Goal: Task Accomplishment & Management: Manage account settings

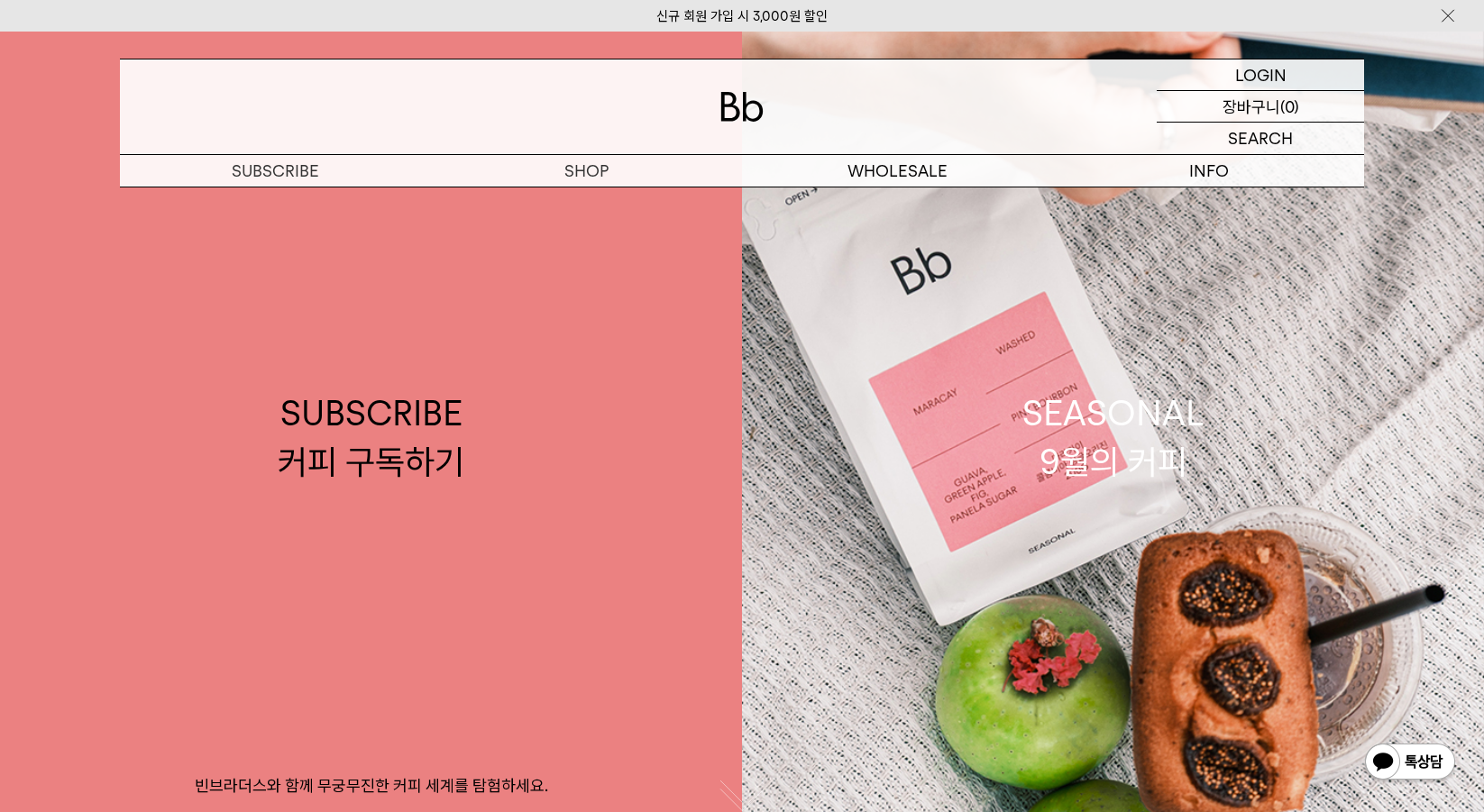
drag, startPoint x: 0, startPoint y: 0, endPoint x: 1253, endPoint y: 92, distance: 1256.4
click at [1253, 92] on p "장바구니" at bounding box center [1251, 106] width 57 height 31
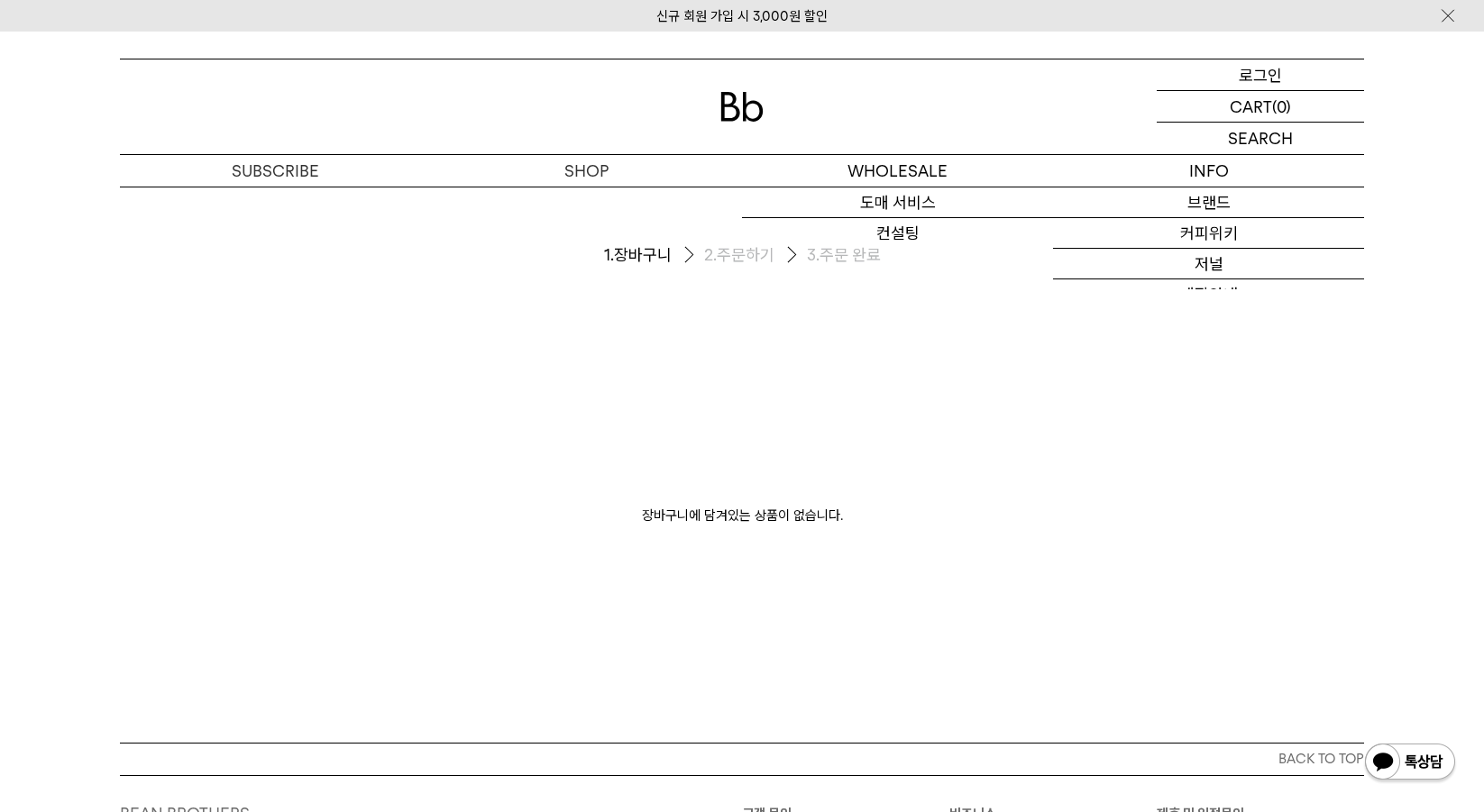
click at [1255, 88] on p "로그인" at bounding box center [1260, 74] width 43 height 31
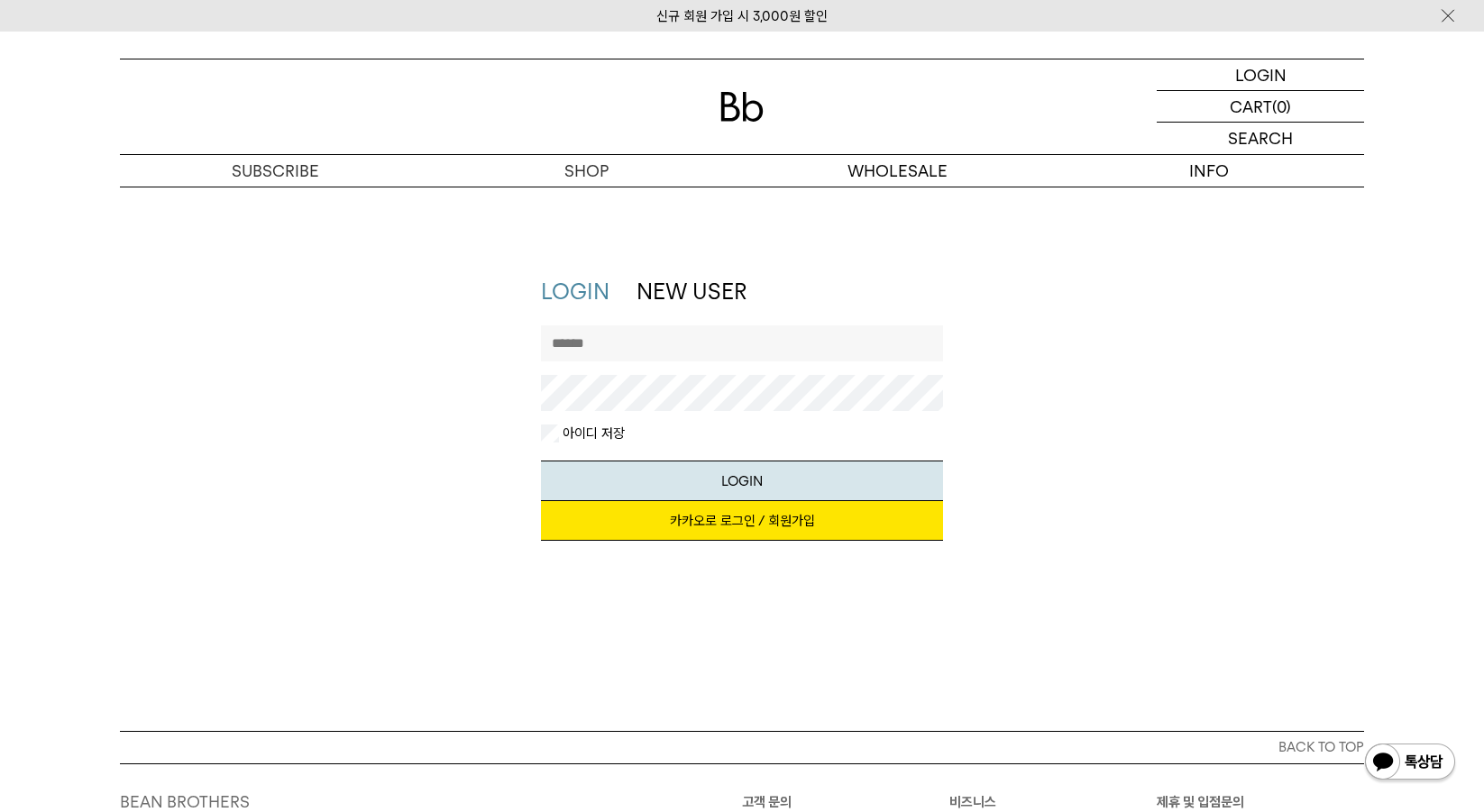
type input "*********"
click at [746, 513] on link "카카오로 로그인 / 회원가입" at bounding box center [742, 521] width 403 height 40
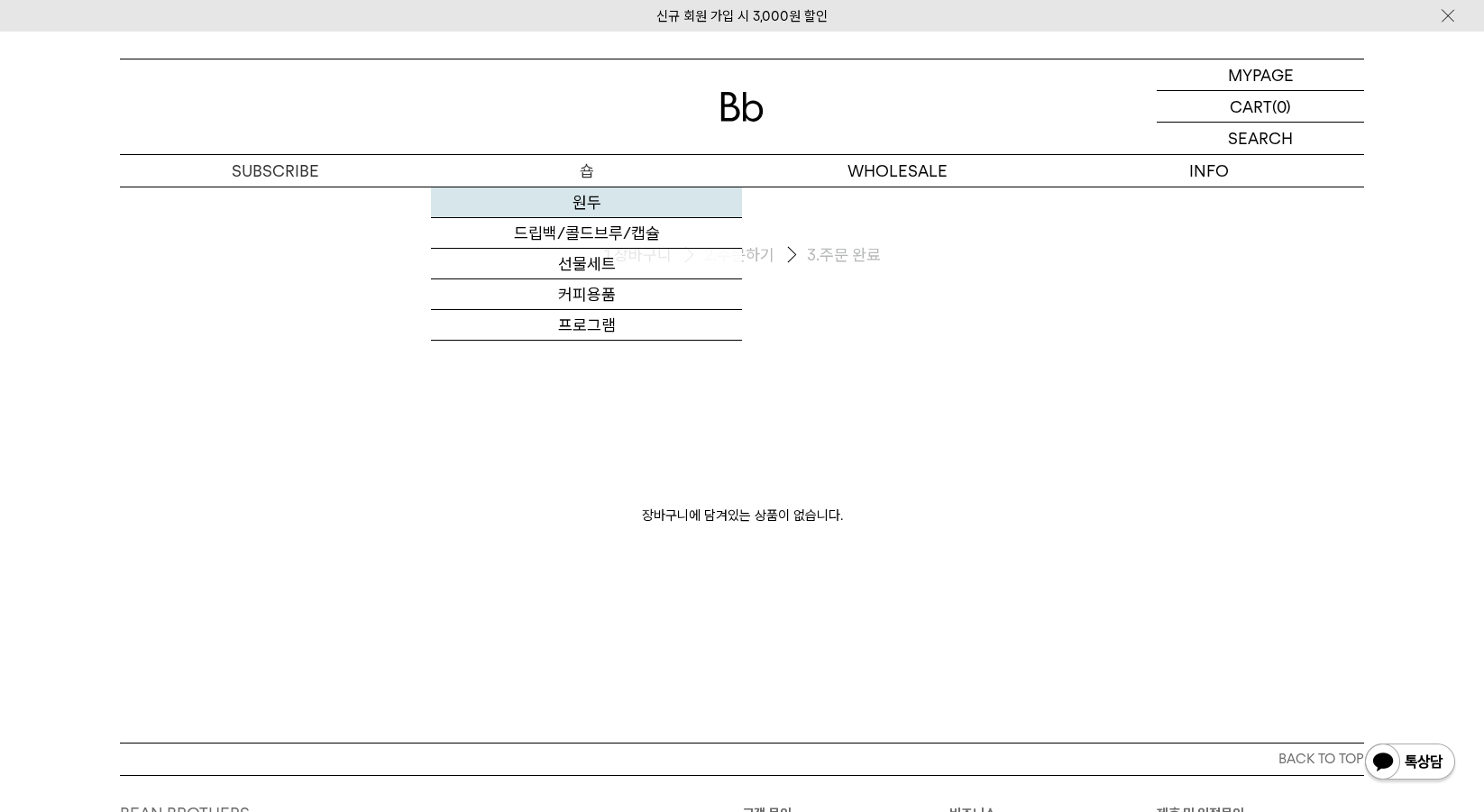
click at [598, 197] on link "원두" at bounding box center [586, 202] width 311 height 31
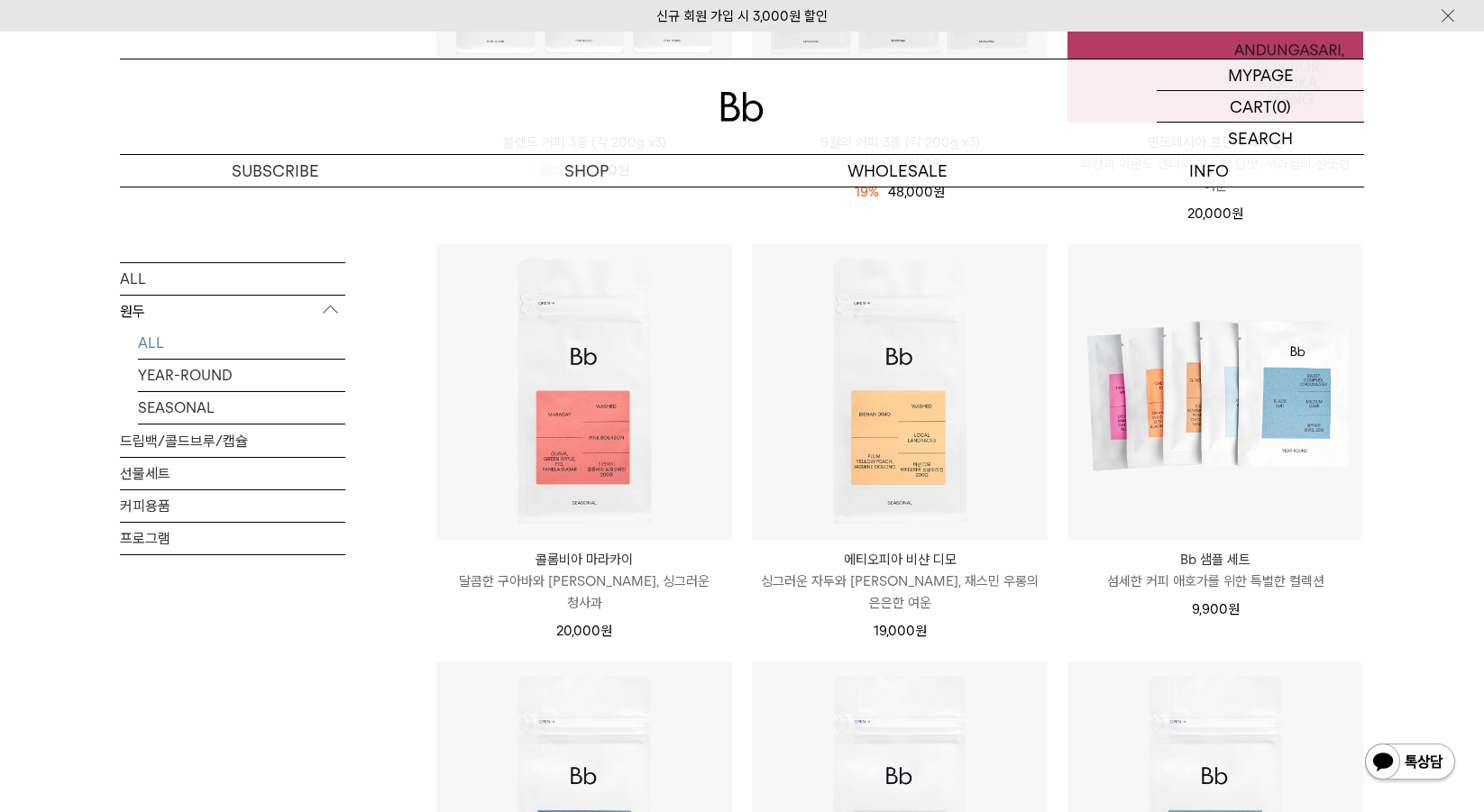
scroll to position [541, 0]
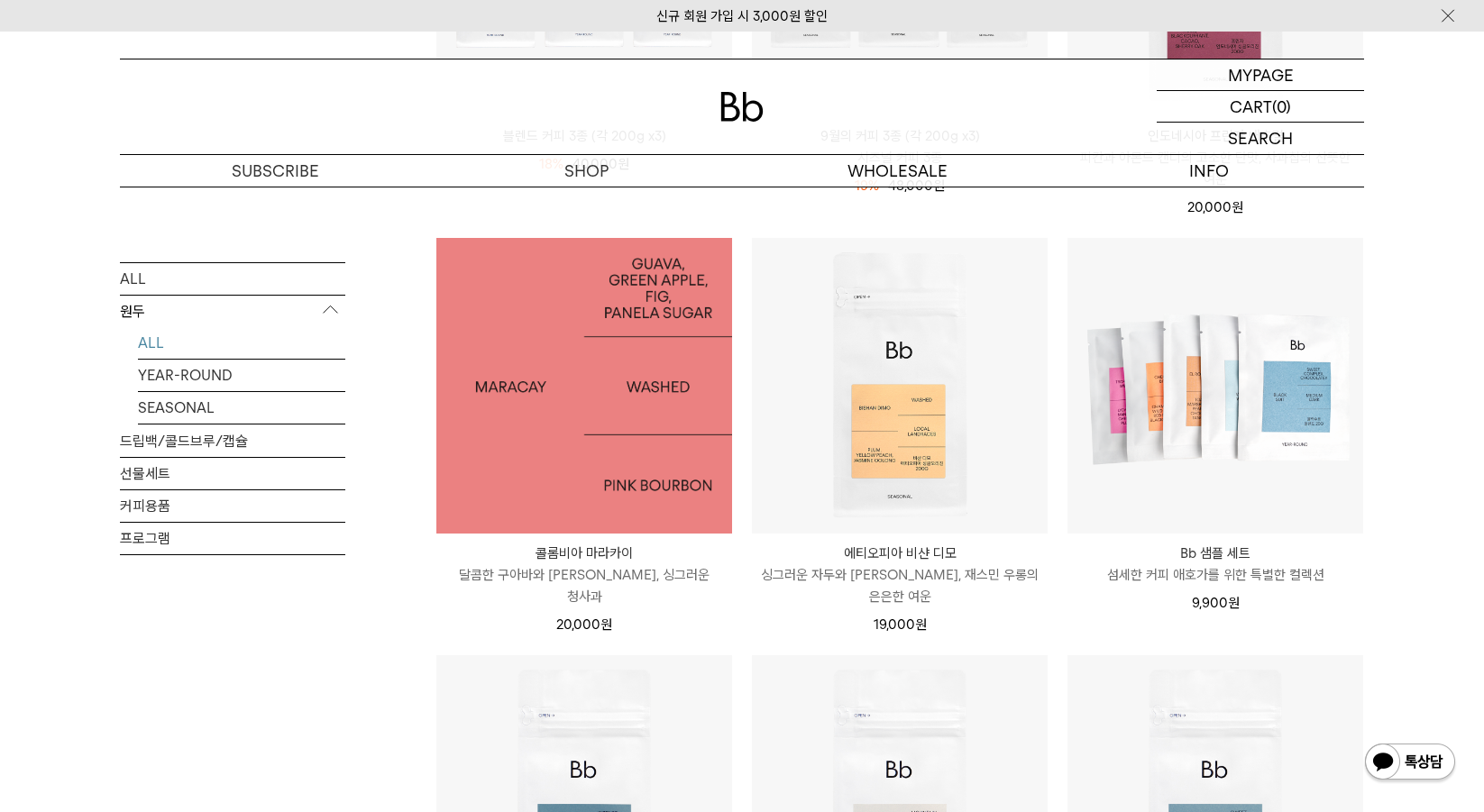
click at [637, 400] on img at bounding box center [584, 386] width 295 height 295
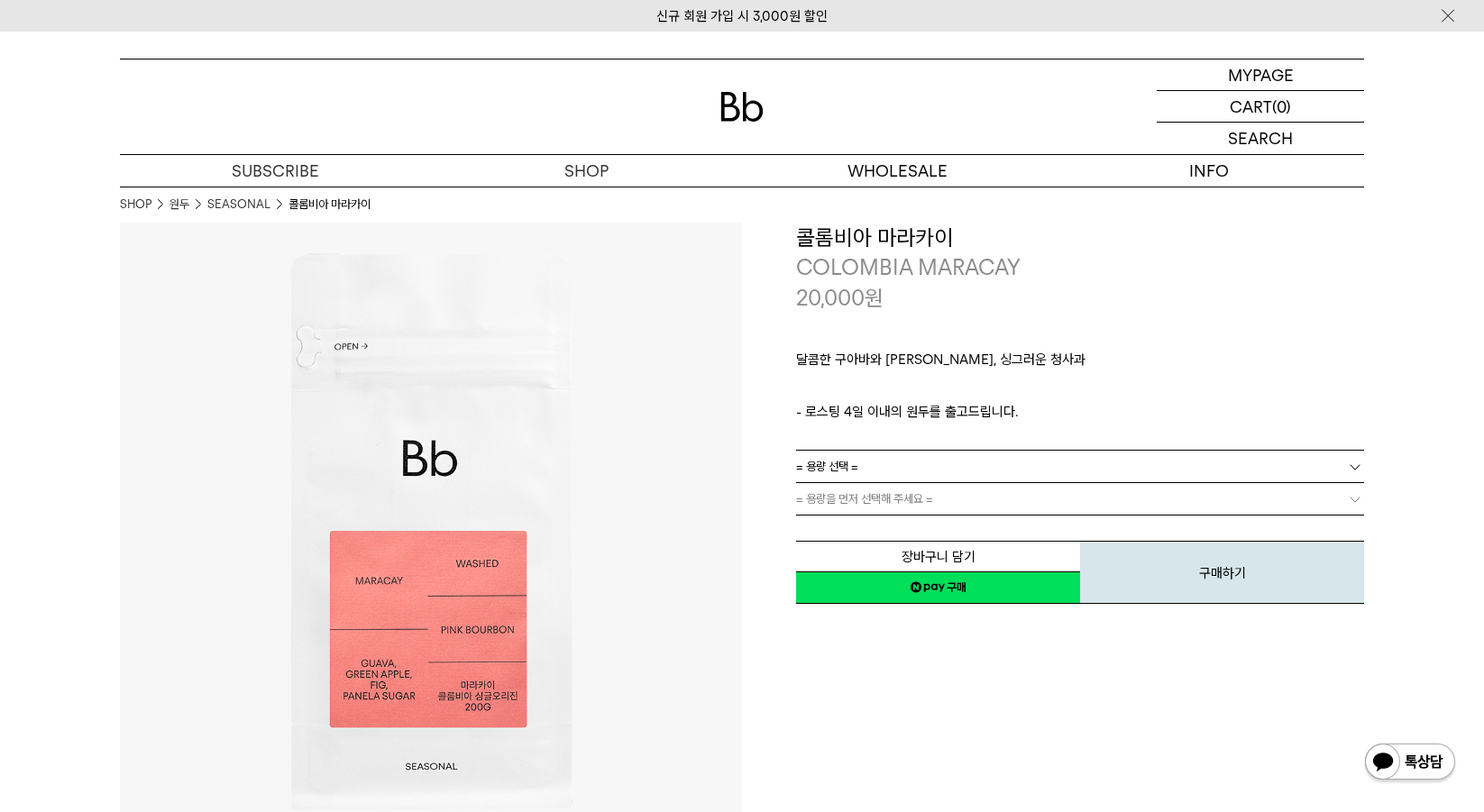
click at [938, 483] on link "= 용량을 먼저 선택해 주세요 =" at bounding box center [1080, 499] width 568 height 32
click at [940, 476] on link "= 용량 선택 =" at bounding box center [1080, 467] width 568 height 32
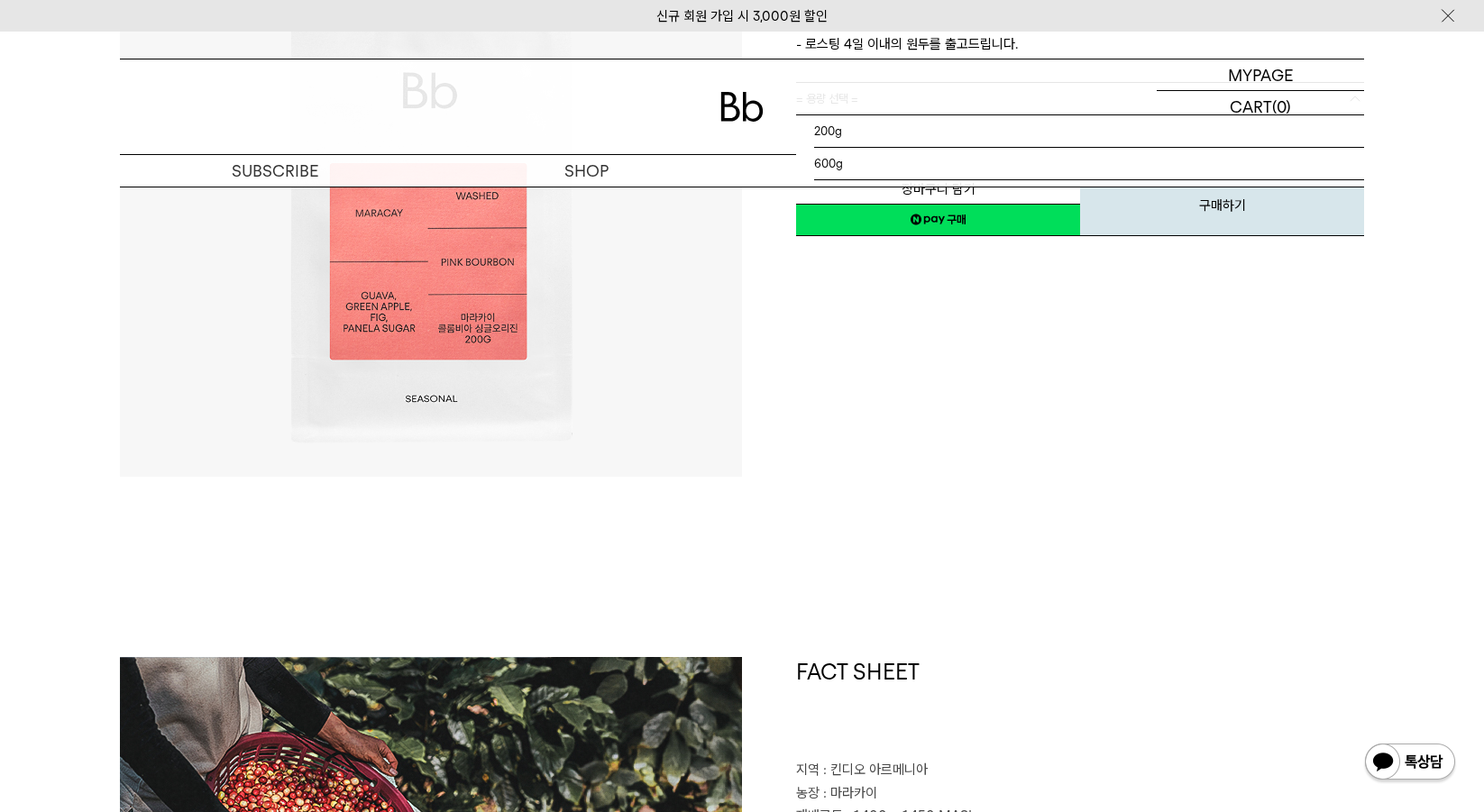
scroll to position [811, 0]
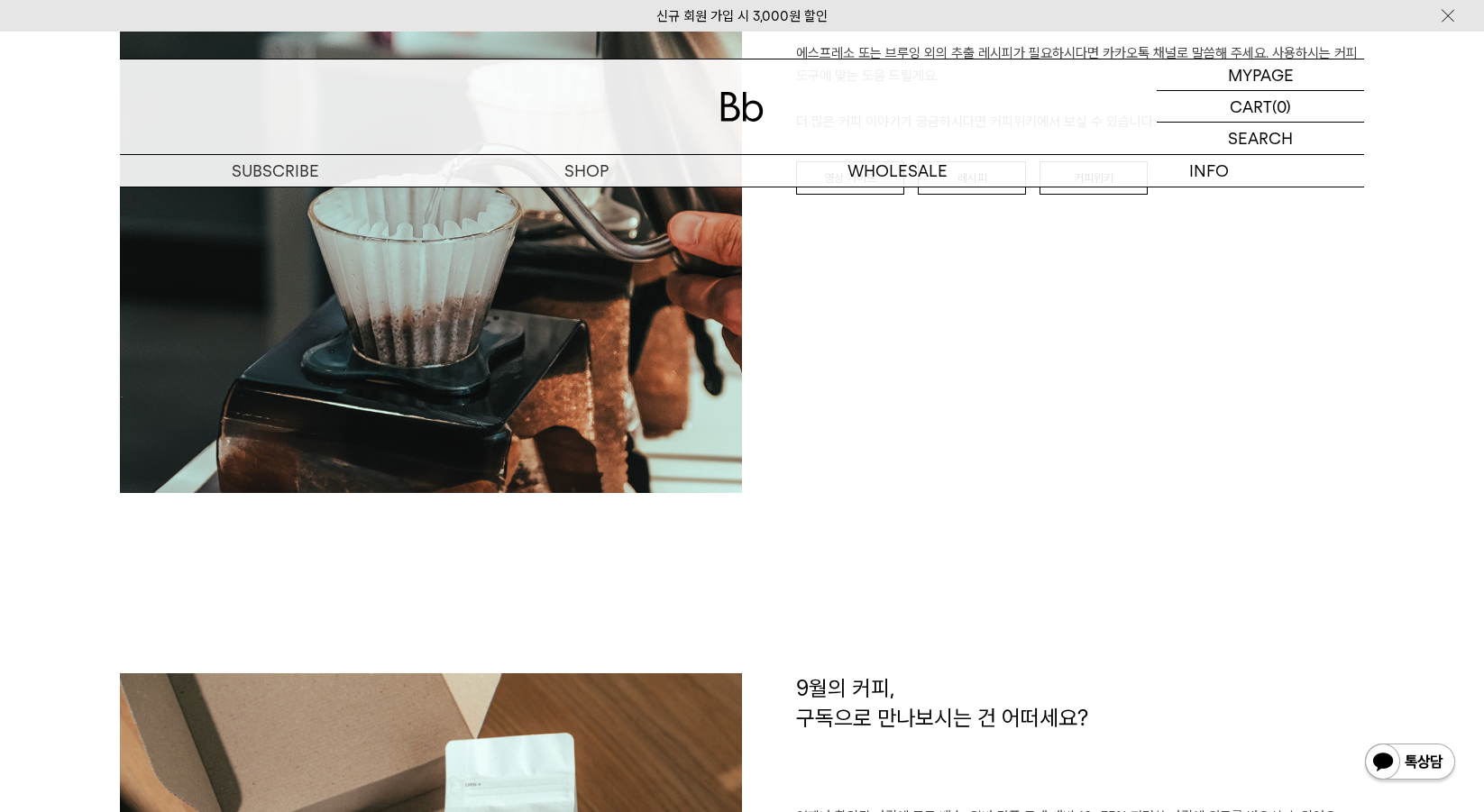
scroll to position [2794, 0]
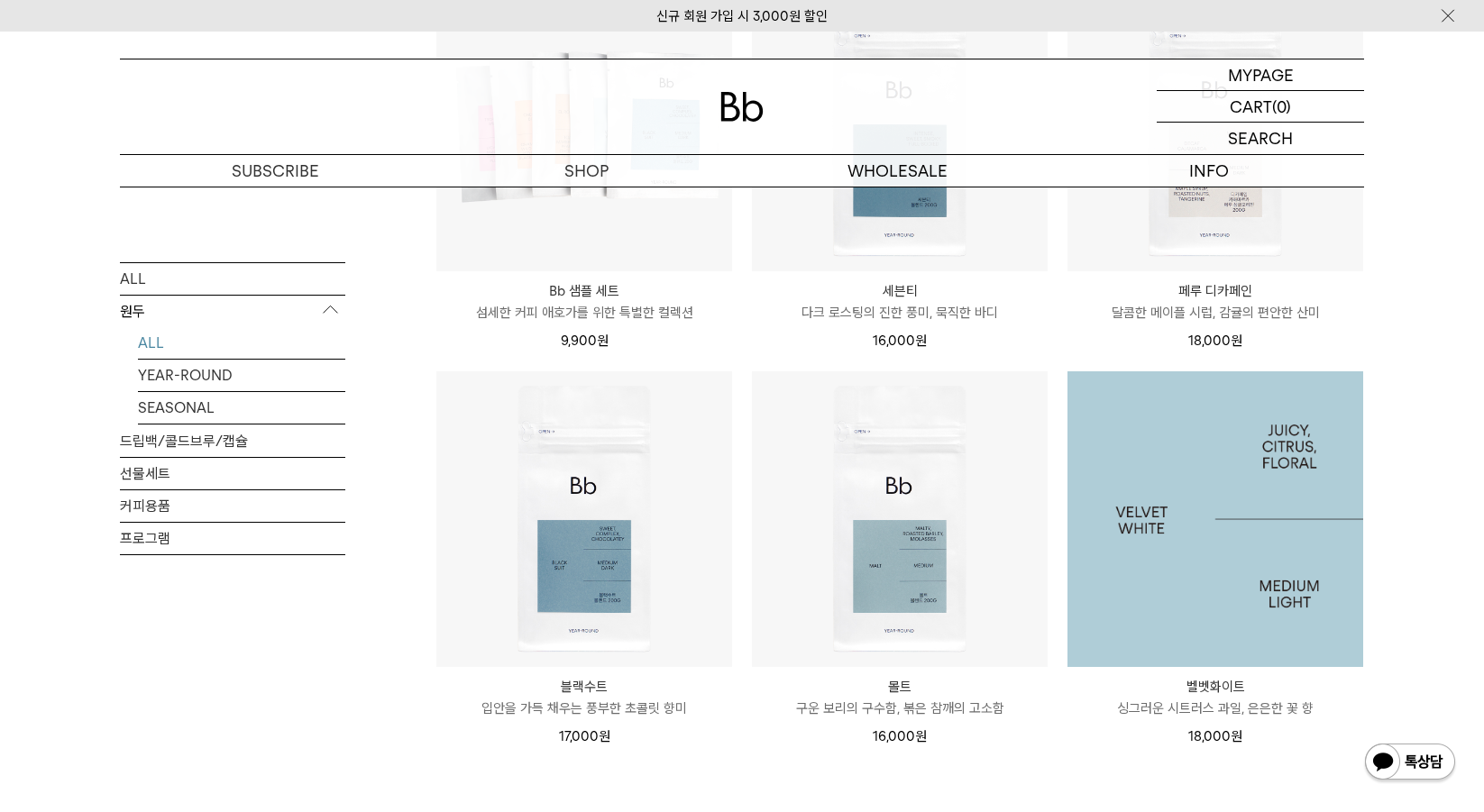
scroll to position [1171, 0]
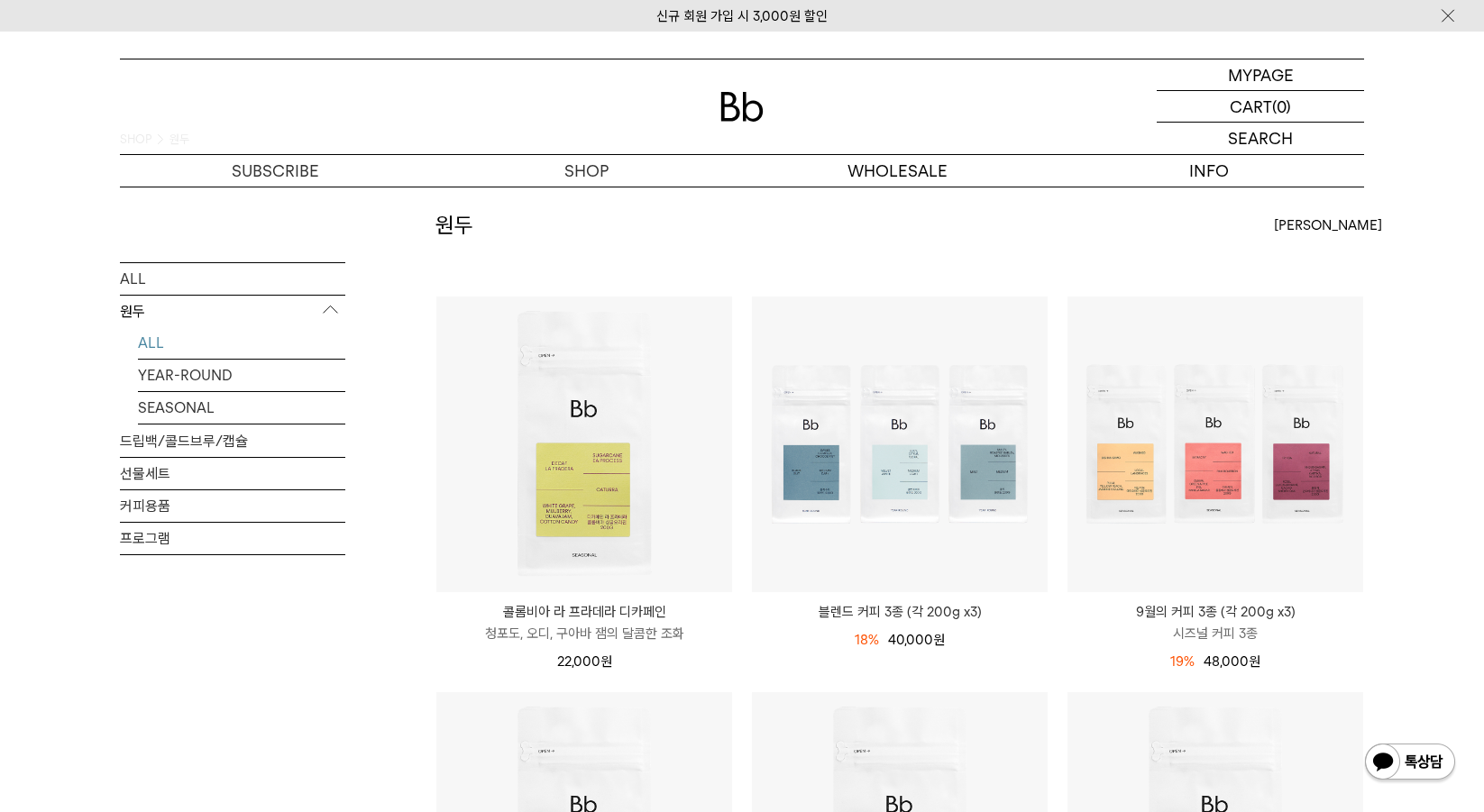
scroll to position [181, 0]
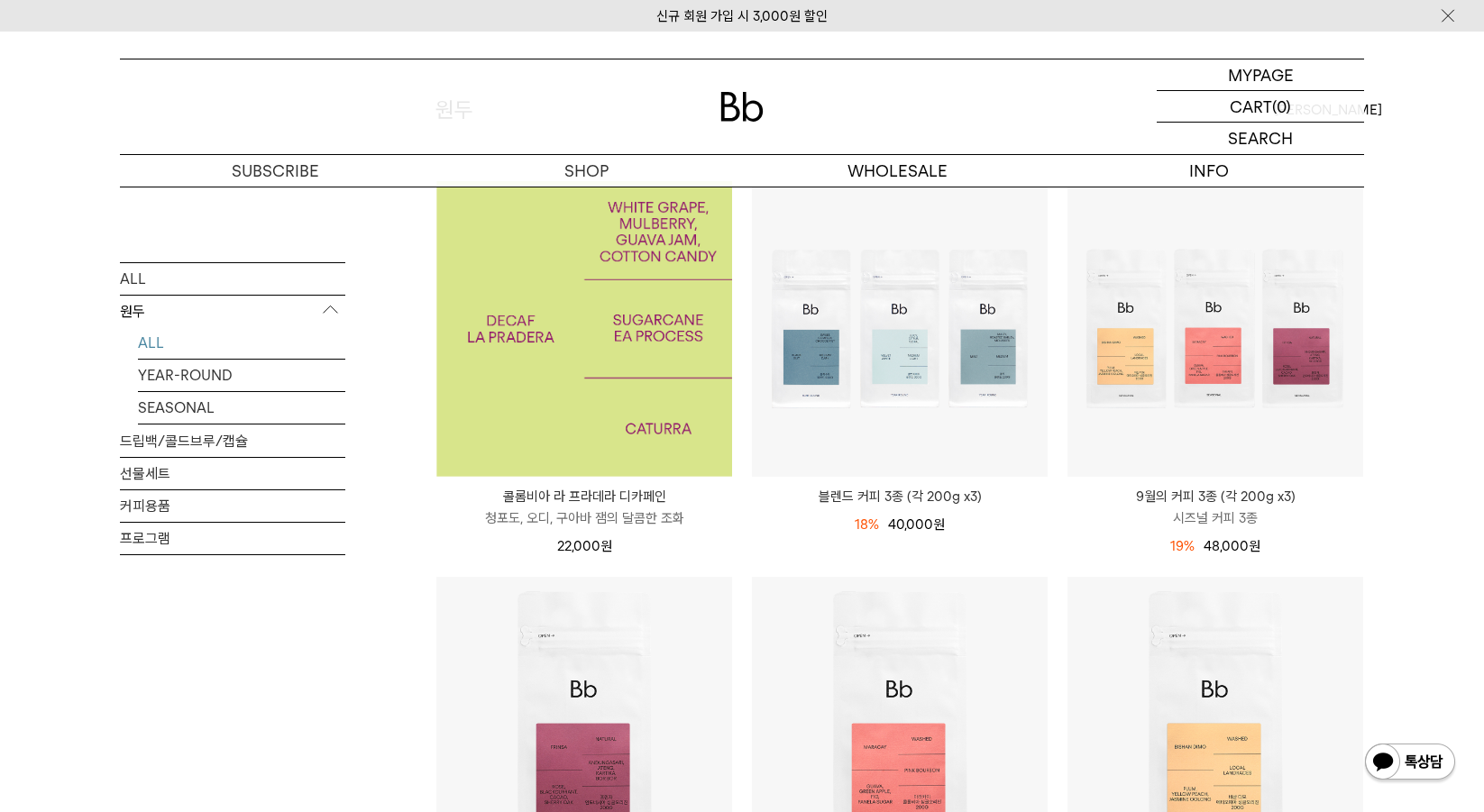
click at [626, 294] on img at bounding box center [584, 329] width 295 height 295
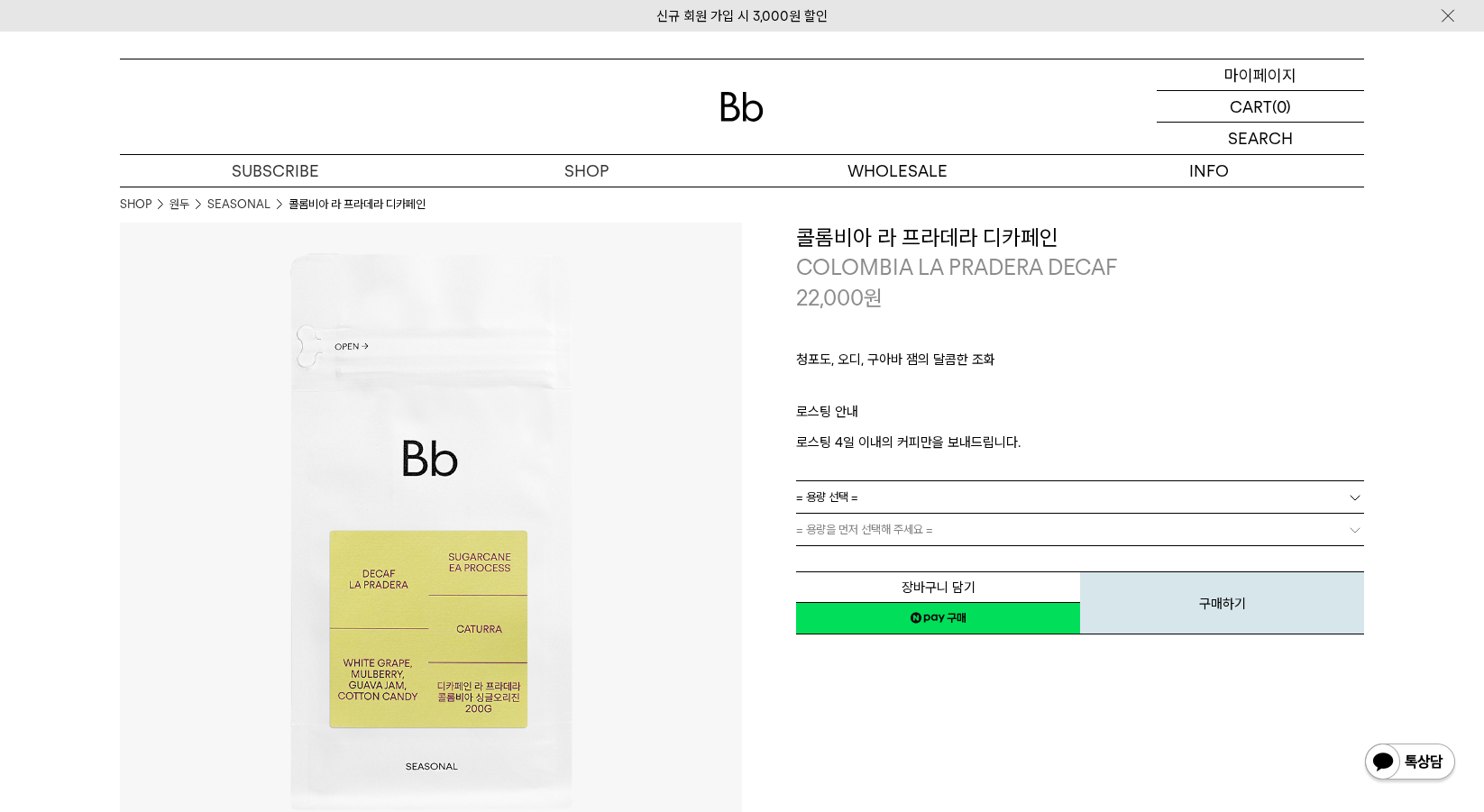
click at [1242, 77] on p "마이페이지" at bounding box center [1260, 74] width 72 height 31
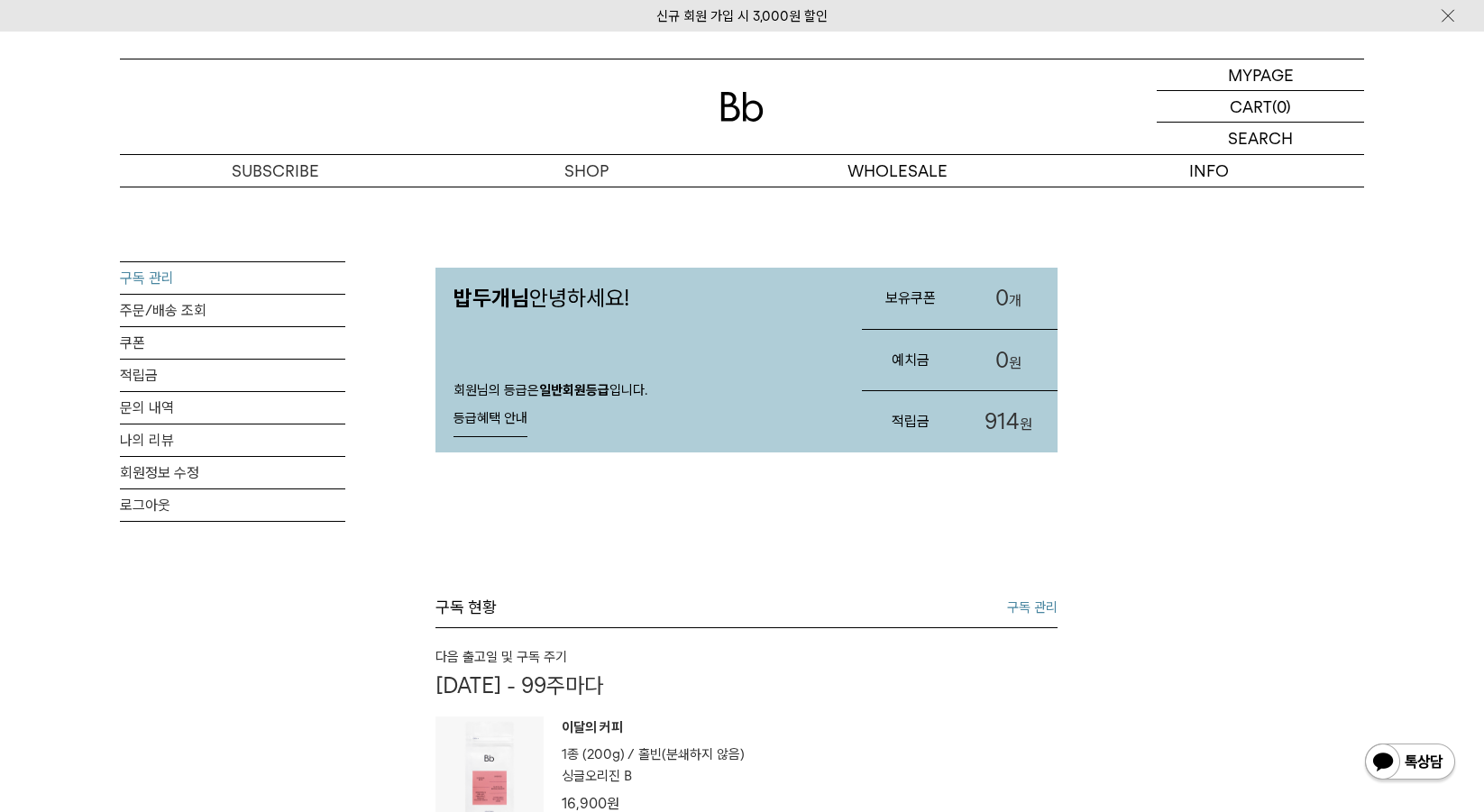
click at [243, 279] on link "구독 관리" at bounding box center [231, 279] width 225 height 32
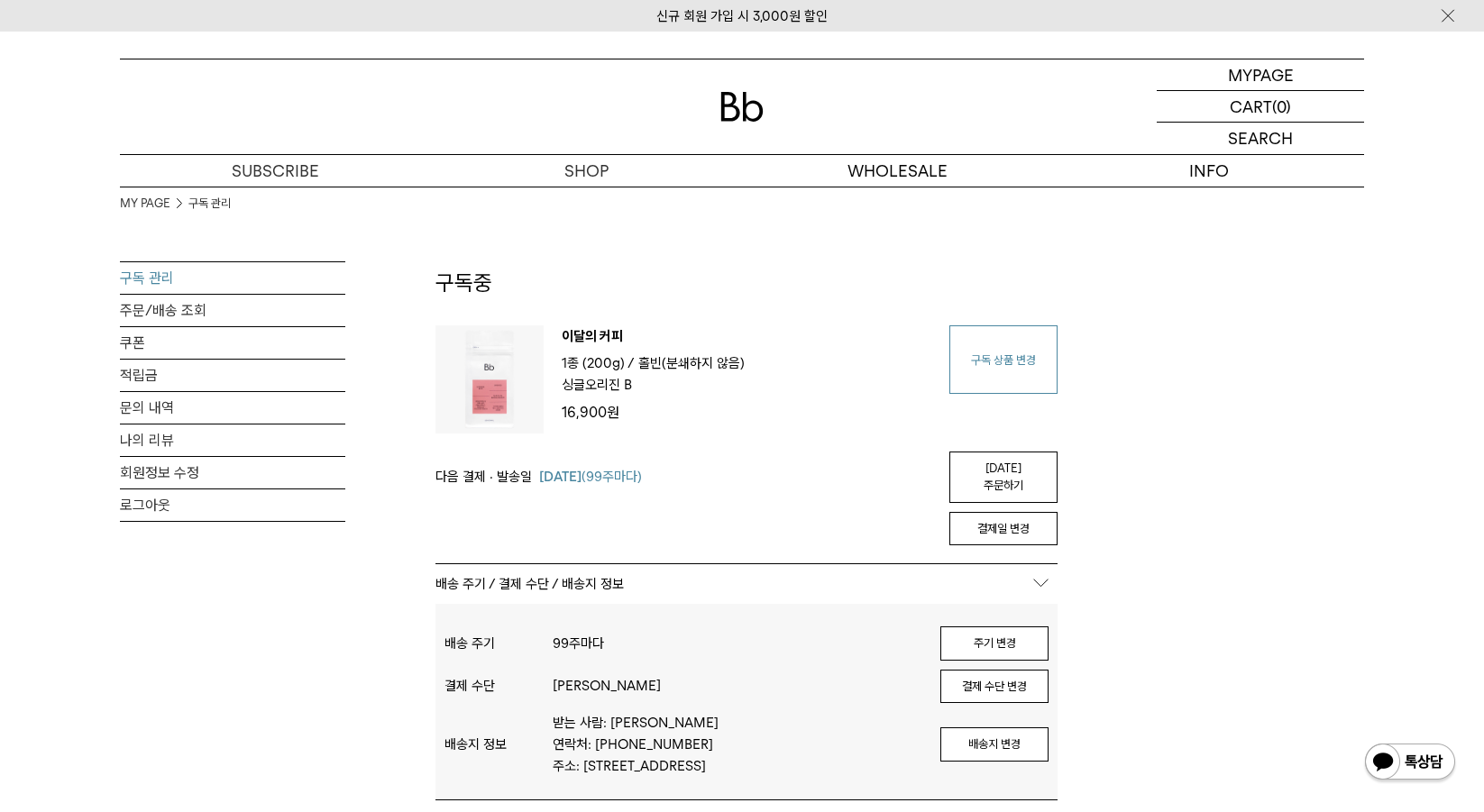
type input "*********"
click at [995, 332] on link "구독 상품 변경" at bounding box center [1003, 359] width 108 height 69
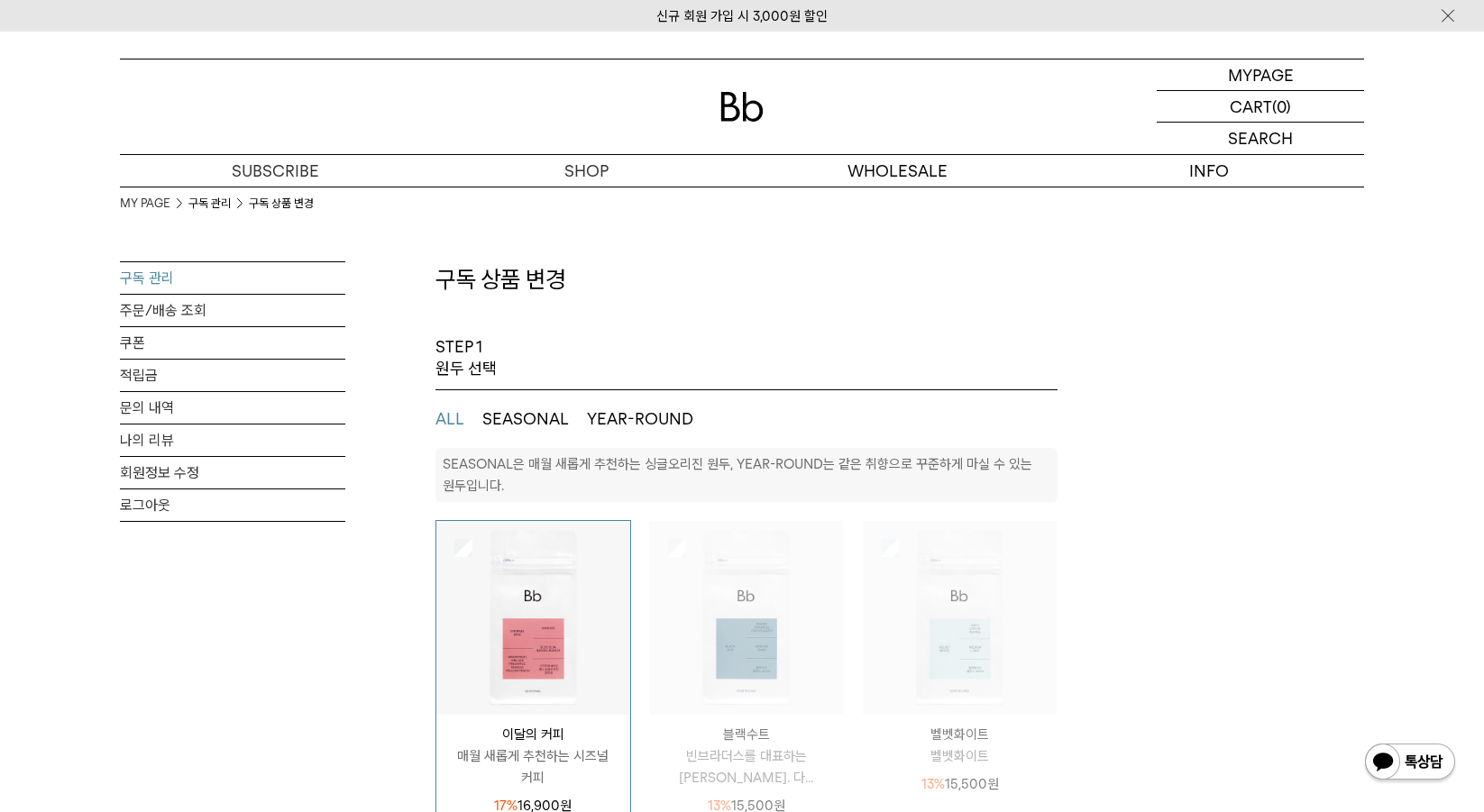
select select "**"
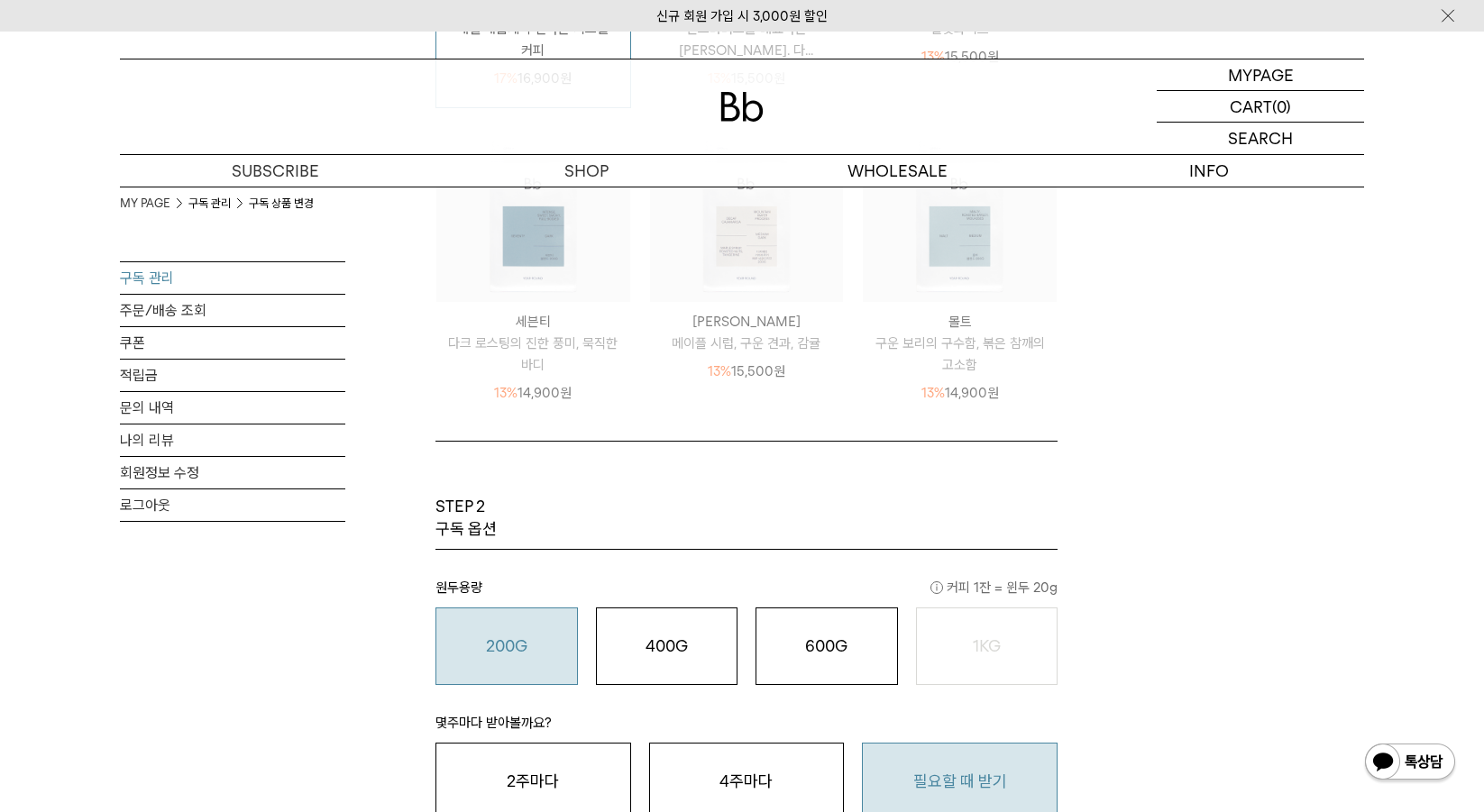
scroll to position [1171, 0]
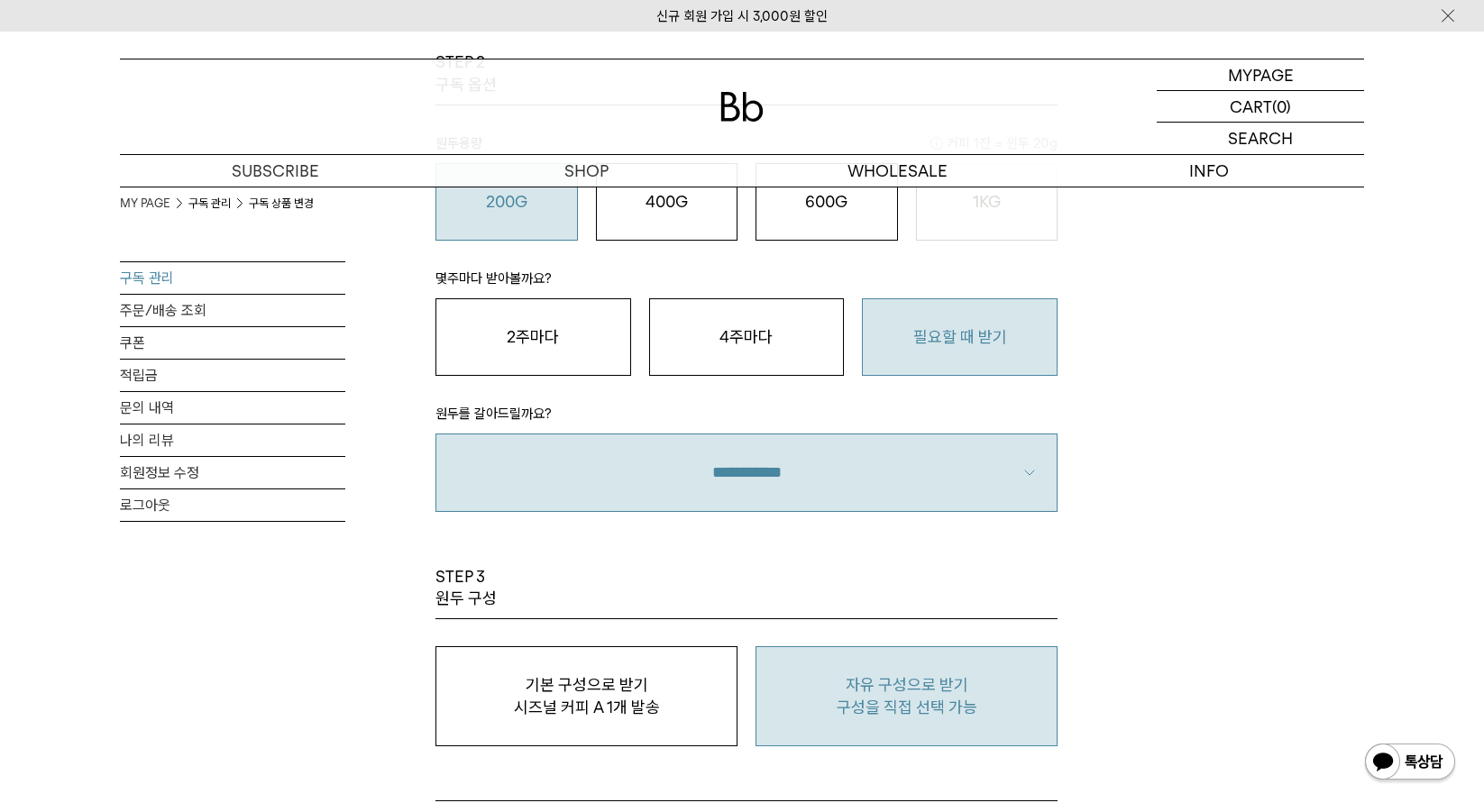
click at [898, 694] on p "자유 구성으로 받기" at bounding box center [906, 685] width 282 height 22
type input "*"
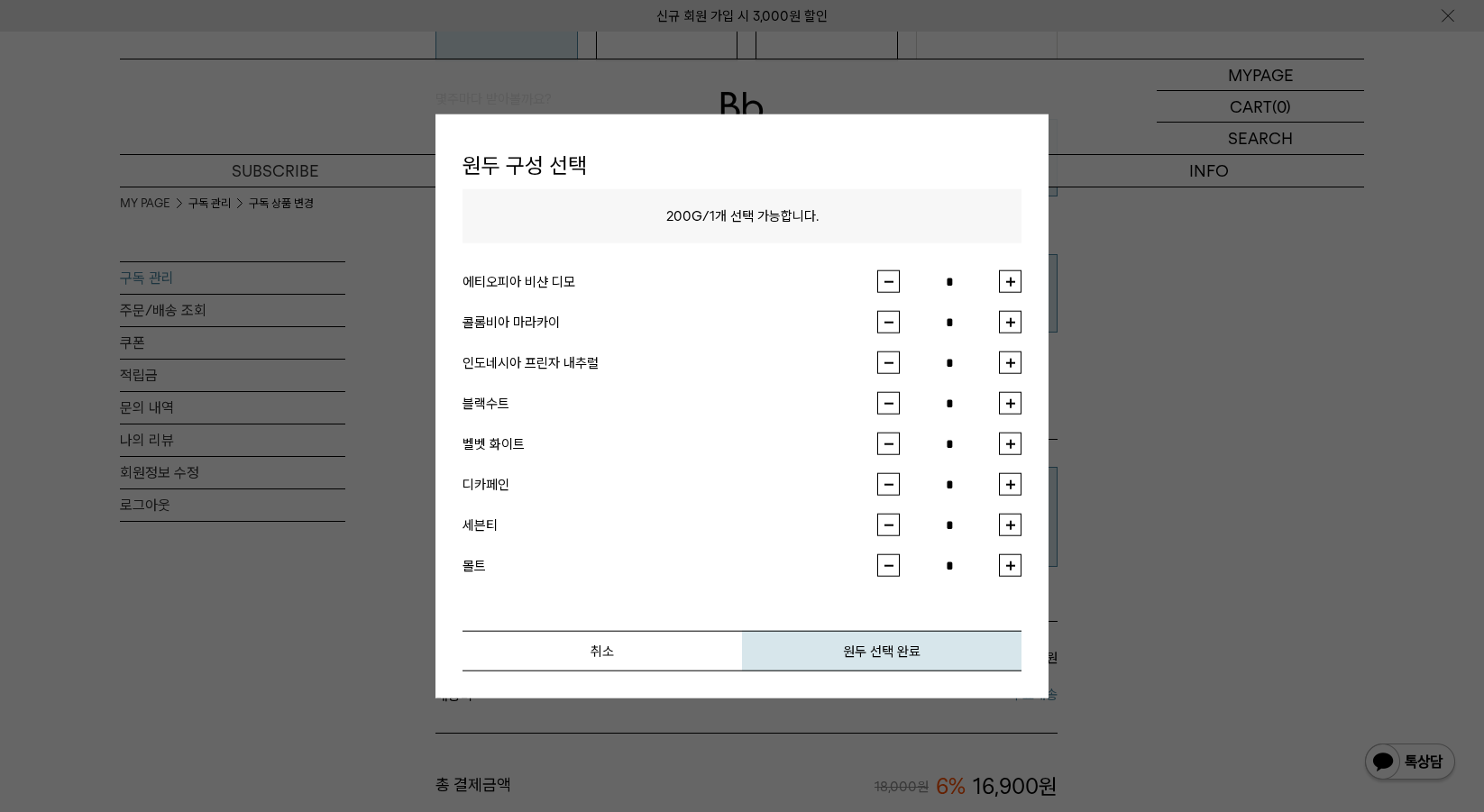
scroll to position [1352, 0]
drag, startPoint x: 563, startPoint y: 364, endPoint x: 632, endPoint y: 365, distance: 69.0
click at [632, 365] on div "인도네시아 프린자 내추럴" at bounding box center [669, 362] width 415 height 22
click at [475, 483] on div "디카페인" at bounding box center [669, 484] width 415 height 22
click at [624, 486] on div "디카페인" at bounding box center [669, 484] width 415 height 22
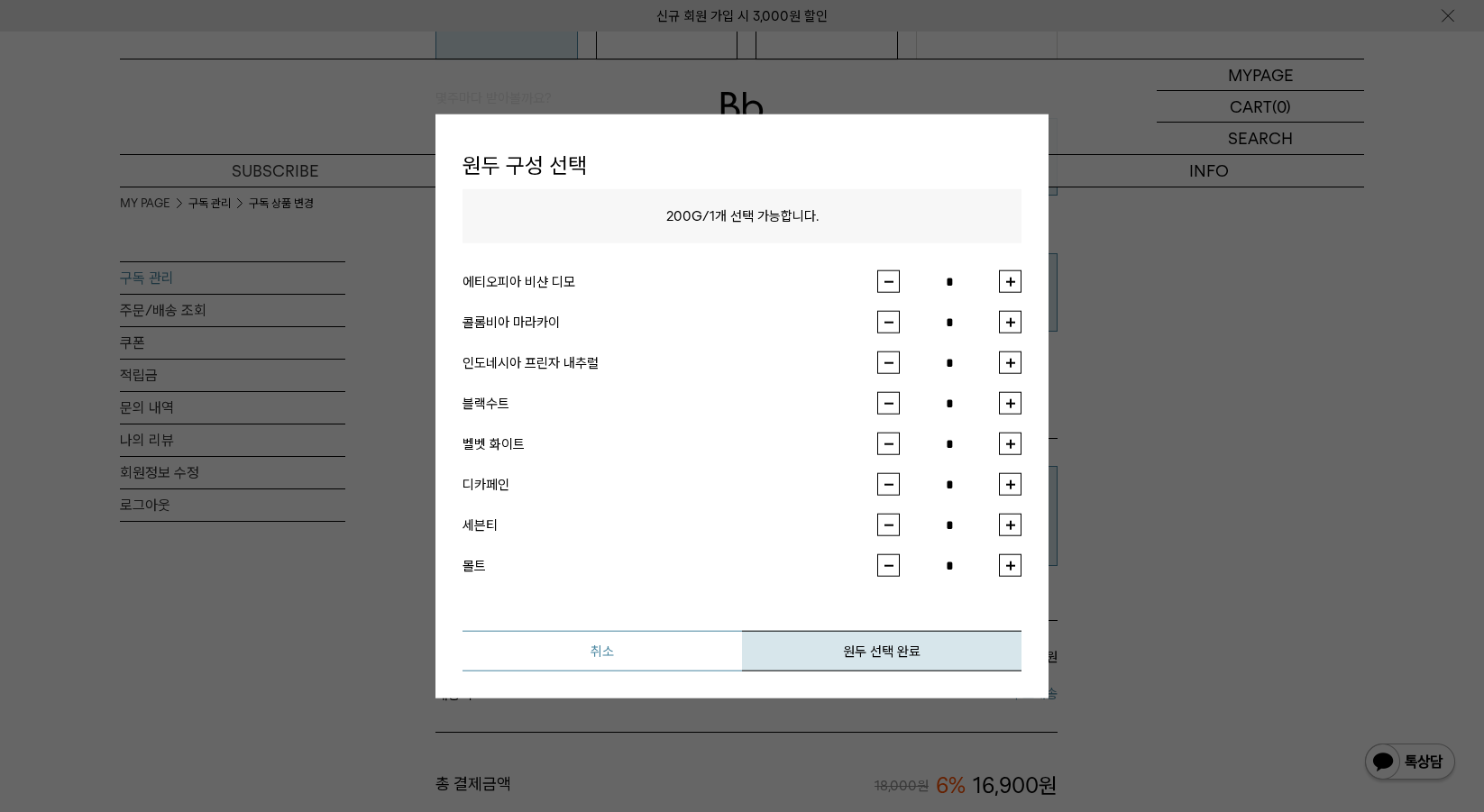
click at [596, 661] on button "취소" at bounding box center [601, 651] width 279 height 40
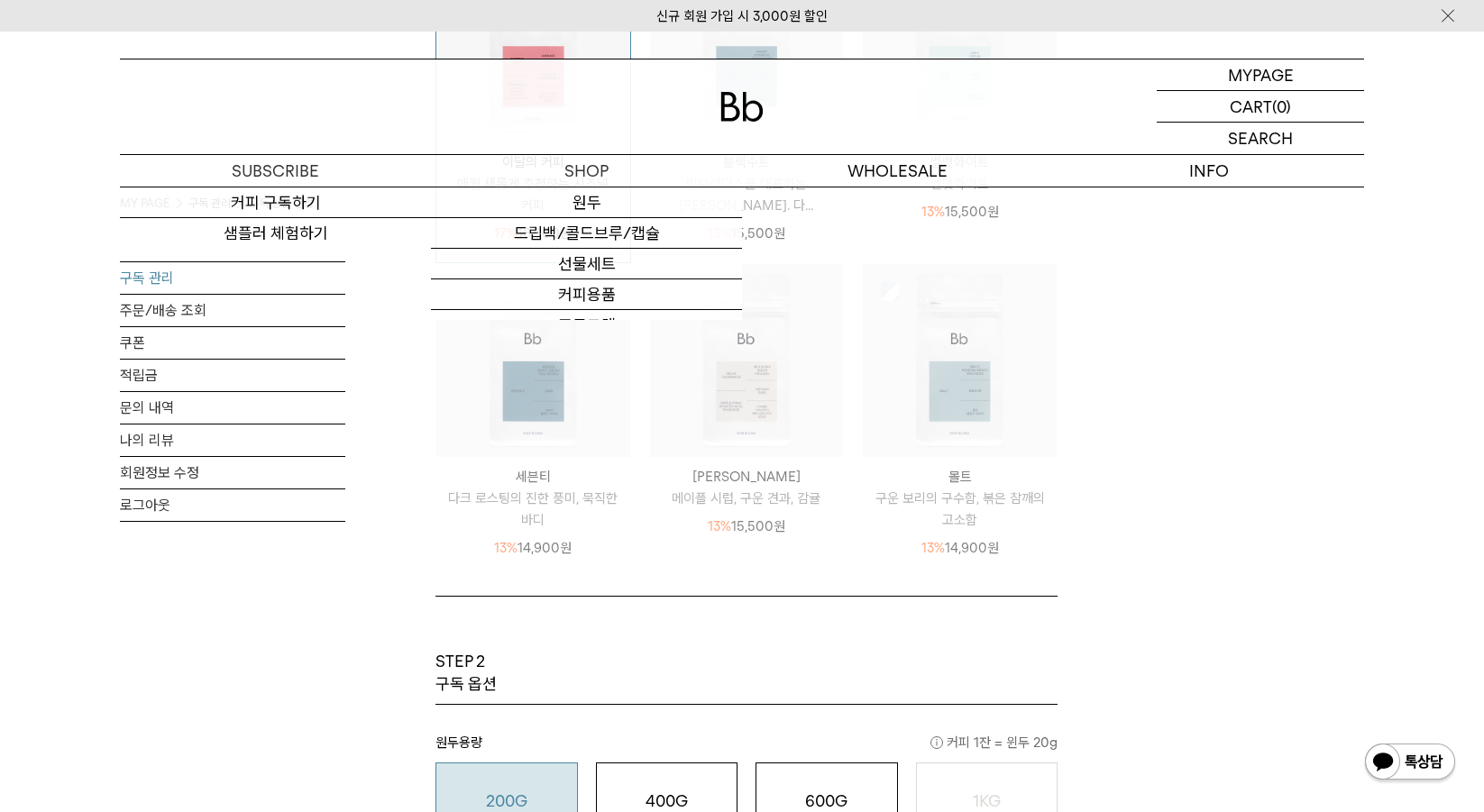
scroll to position [360, 0]
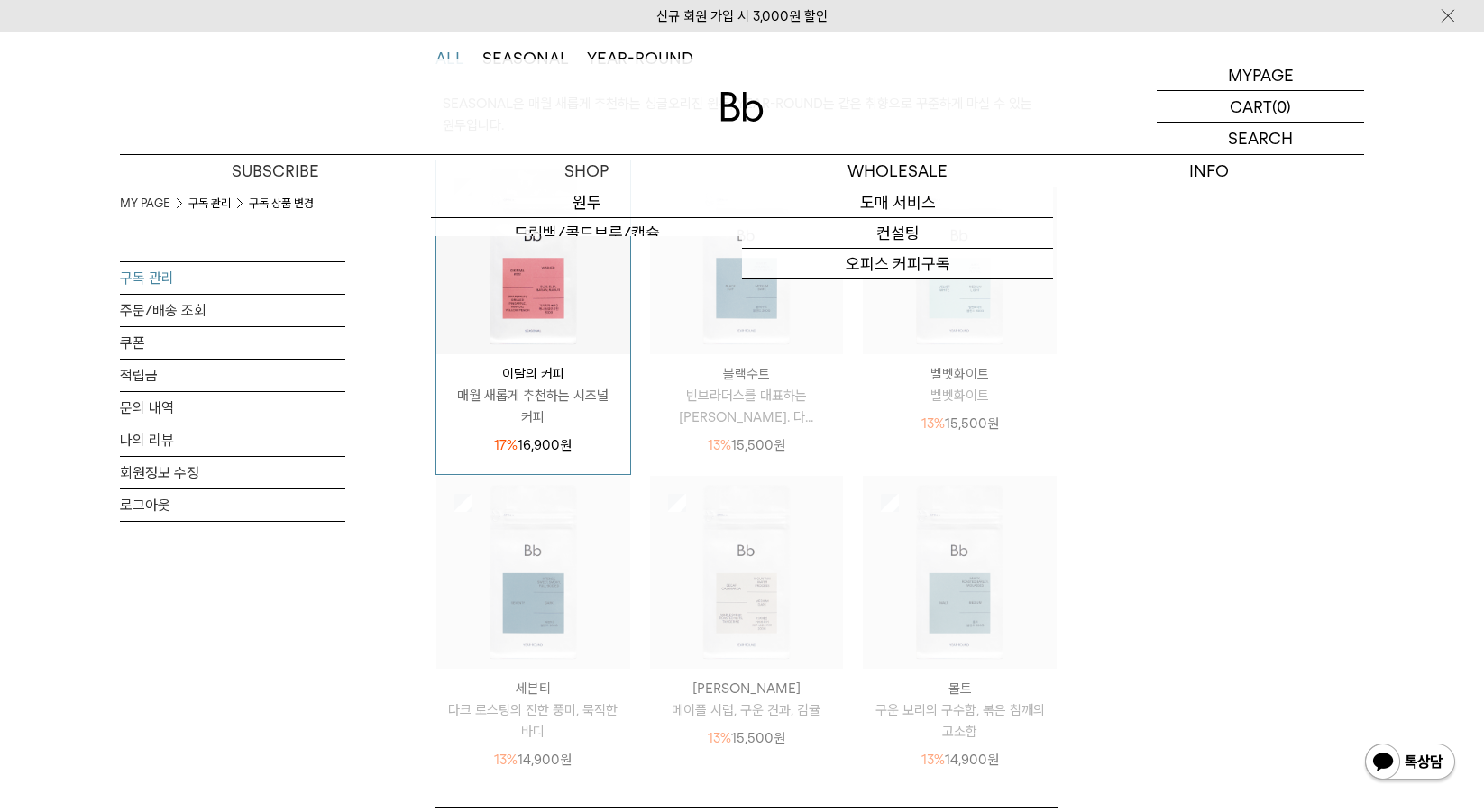
click at [1053, 328] on img at bounding box center [960, 258] width 194 height 194
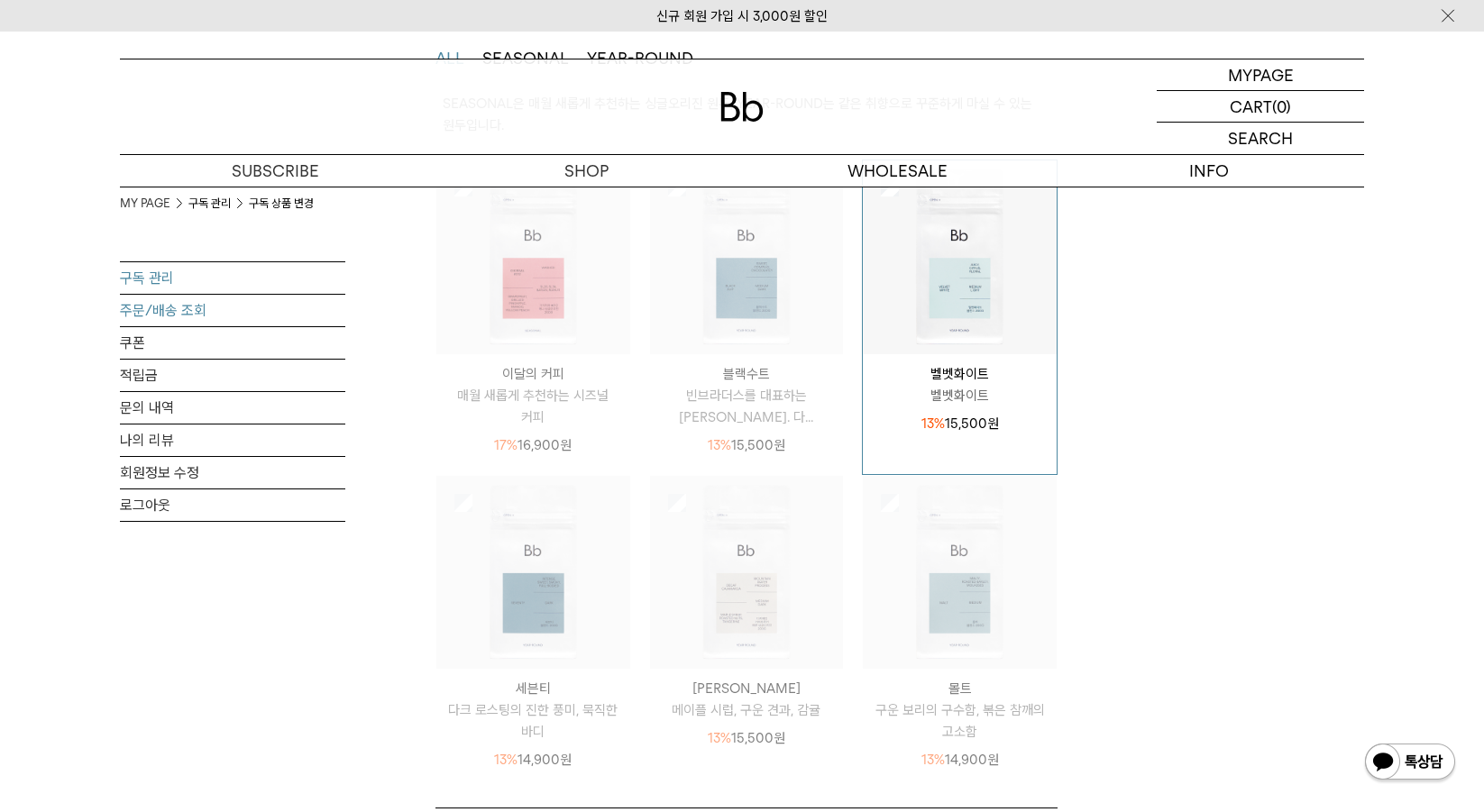
click at [168, 315] on link "주문/배송 조회" at bounding box center [231, 310] width 225 height 32
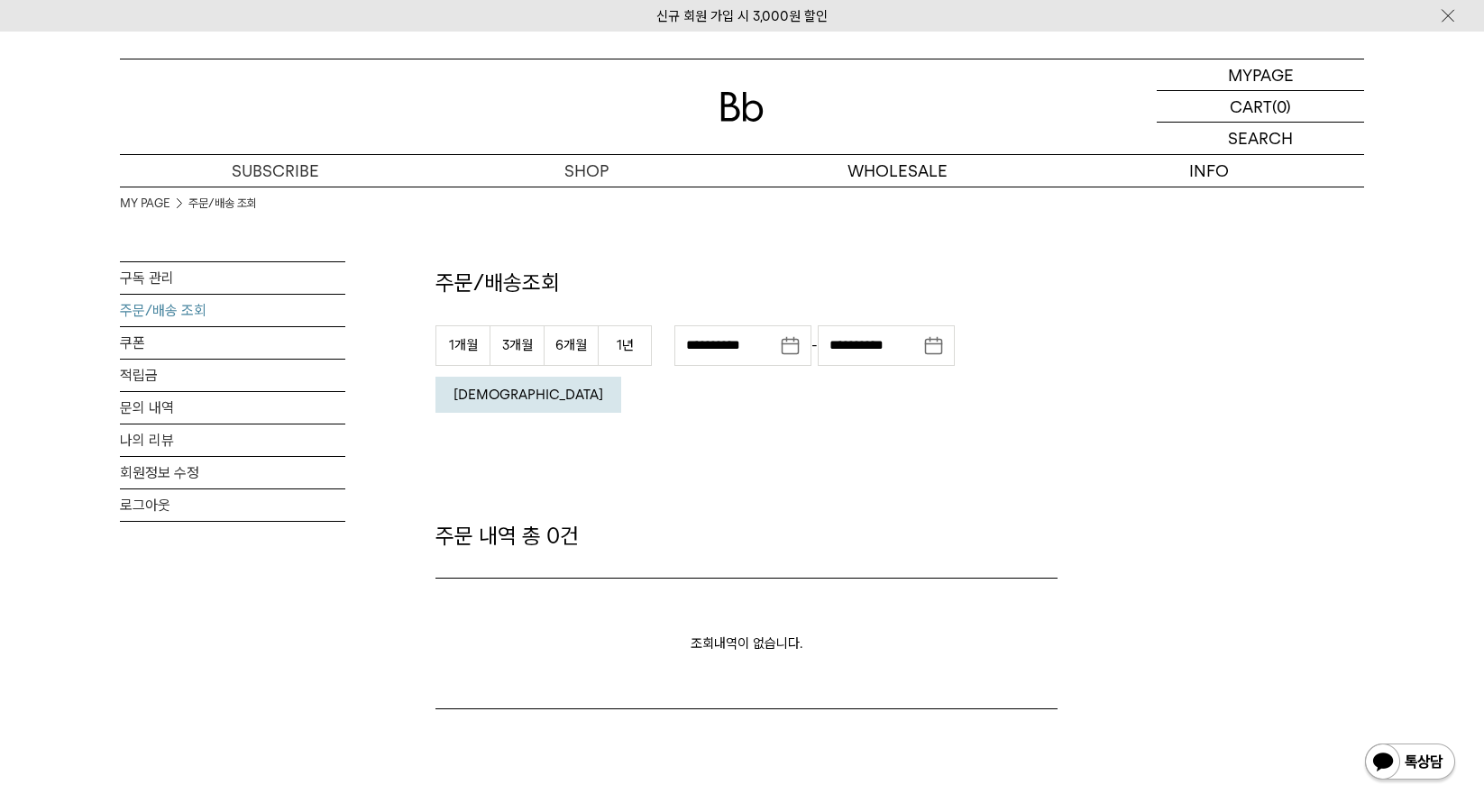
click at [718, 85] on div at bounding box center [742, 106] width 1244 height 95
click at [733, 98] on img at bounding box center [742, 107] width 43 height 30
click at [741, 111] on img at bounding box center [742, 107] width 43 height 30
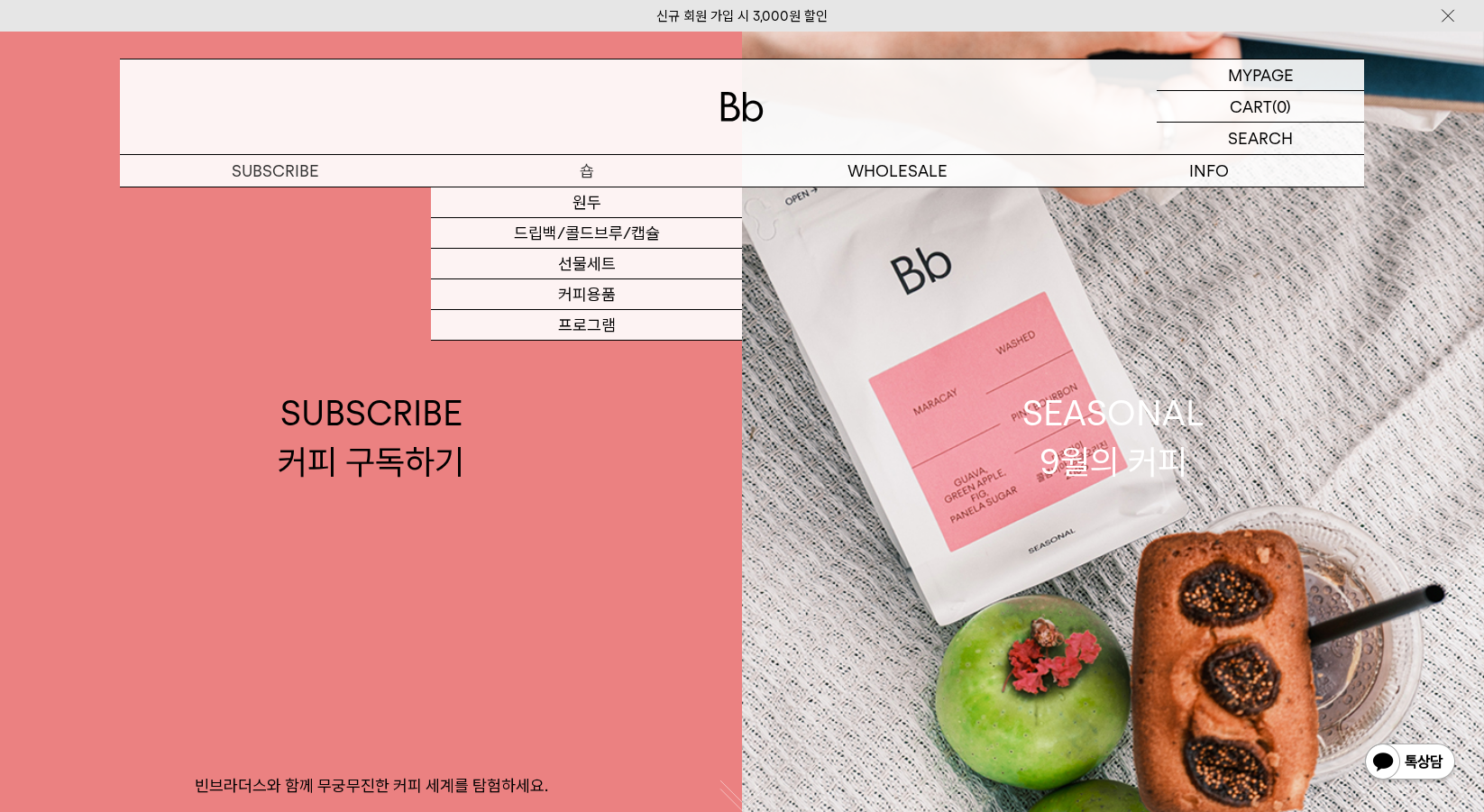
click at [582, 179] on p "숍" at bounding box center [586, 171] width 311 height 32
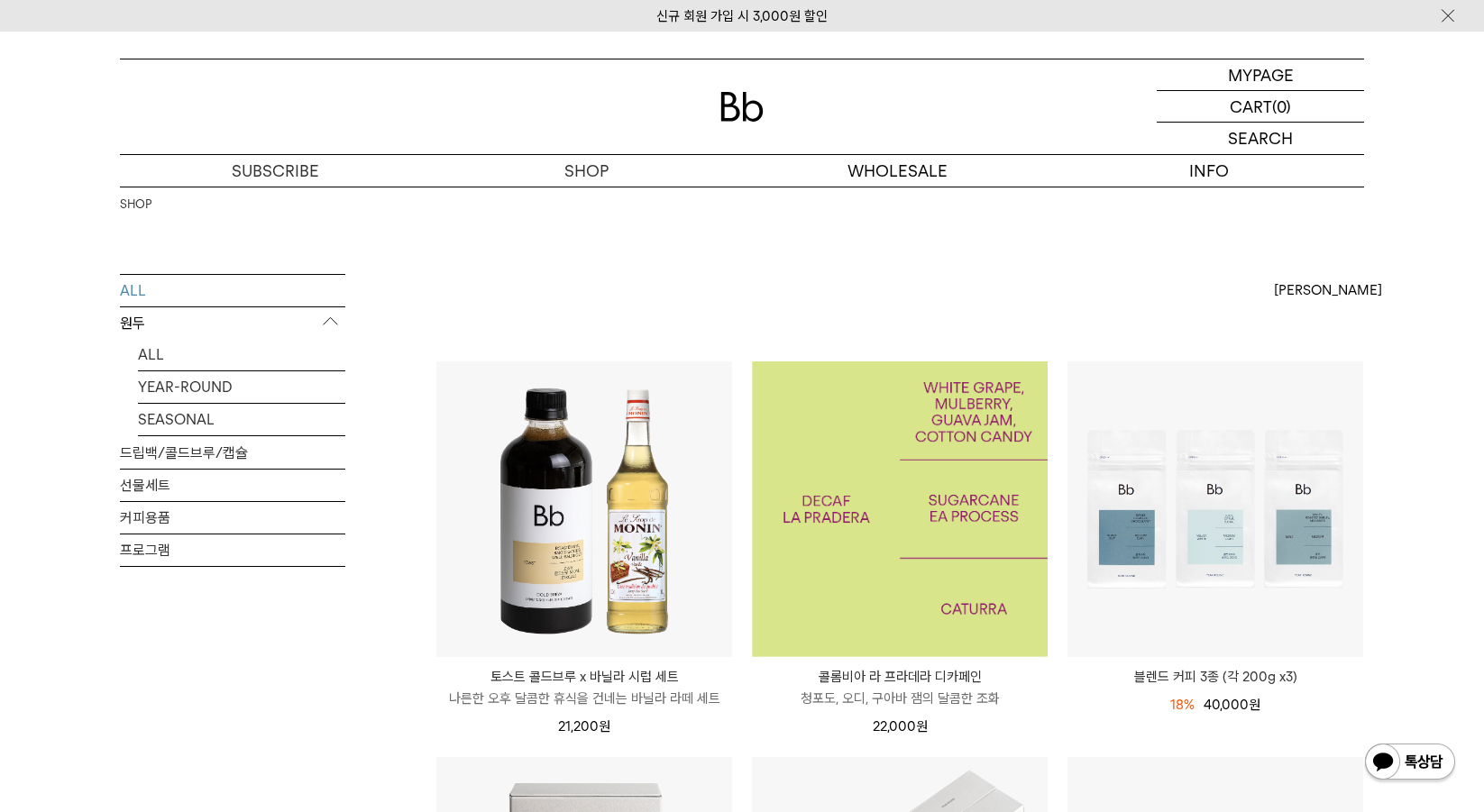
click at [916, 476] on img at bounding box center [900, 509] width 295 height 295
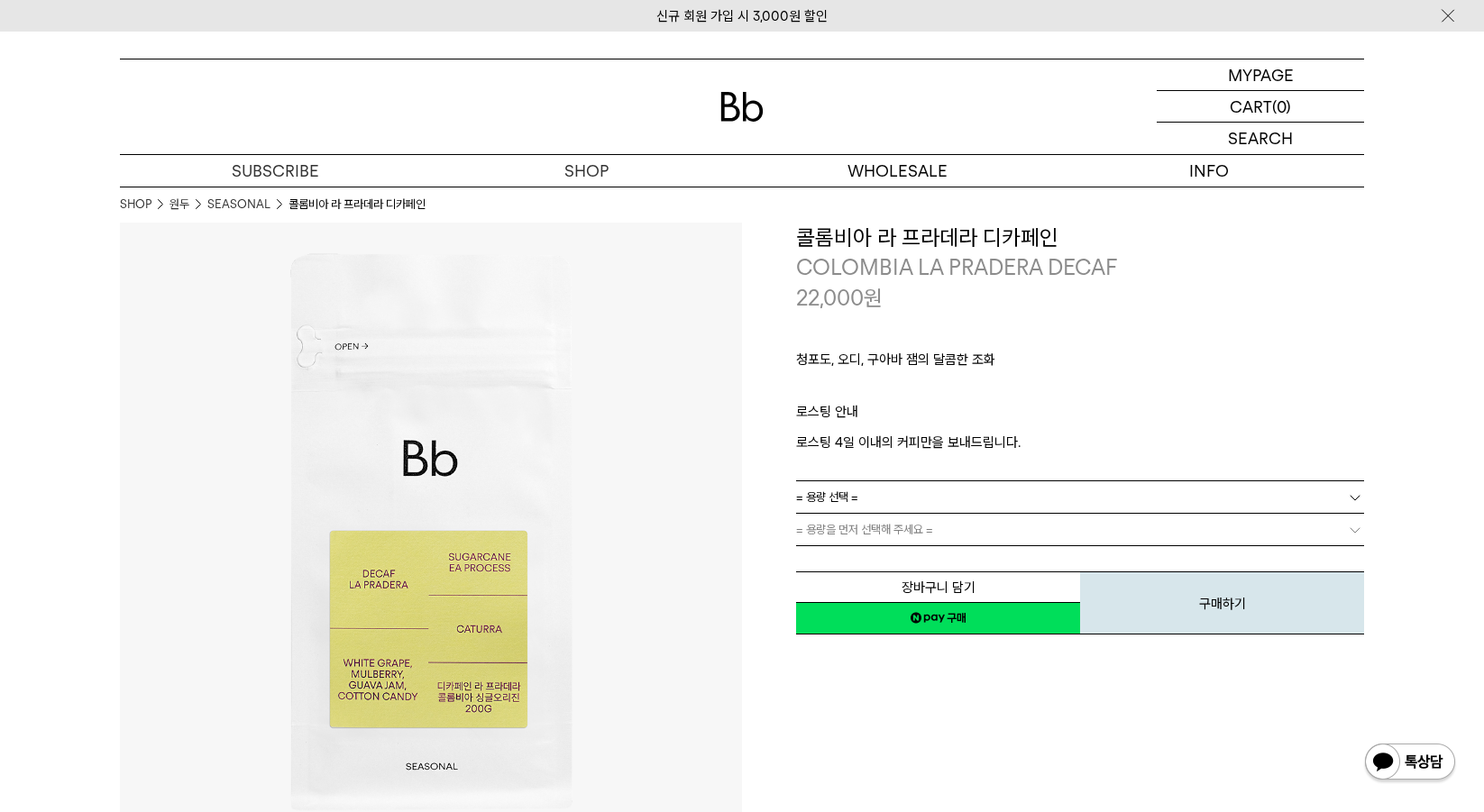
click at [896, 520] on span "= 용량을 먼저 선택해 주세요 =" at bounding box center [865, 530] width 137 height 32
click at [880, 533] on span "= 용량을 먼저 선택해 주세요 =" at bounding box center [865, 530] width 137 height 32
click at [879, 494] on link "= 용량 선택 =" at bounding box center [1080, 498] width 568 height 32
drag, startPoint x: 853, startPoint y: 236, endPoint x: 1045, endPoint y: 237, distance: 192.0
click at [1045, 237] on h3 "콜롬비아 라 프라데라 디카페인" at bounding box center [1080, 238] width 568 height 31
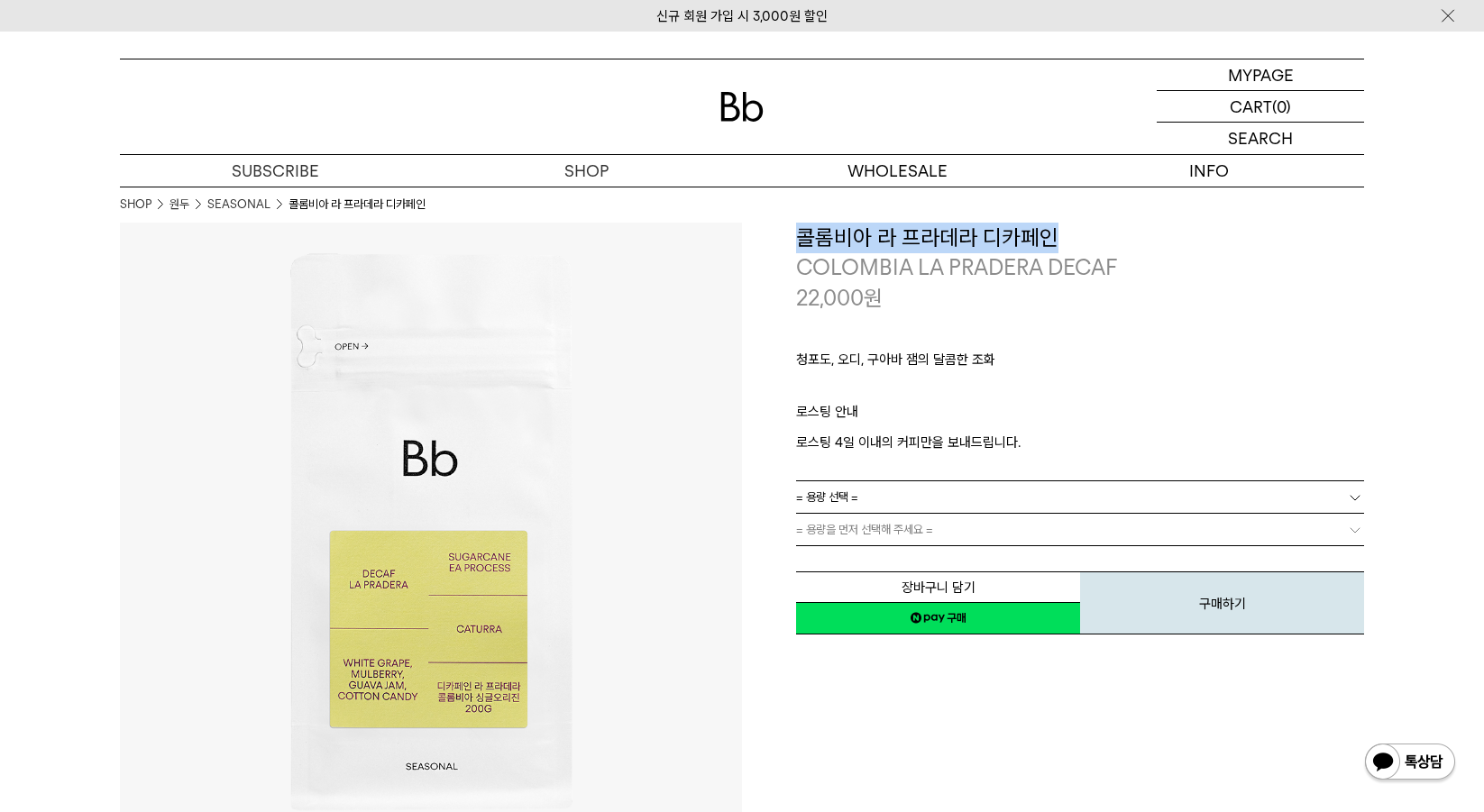
copy h3 "콜롬비아 라 프라데라 디카페인"
click at [1402, 781] on img at bounding box center [1410, 763] width 94 height 43
click at [1276, 80] on p "마이페이지" at bounding box center [1260, 74] width 72 height 31
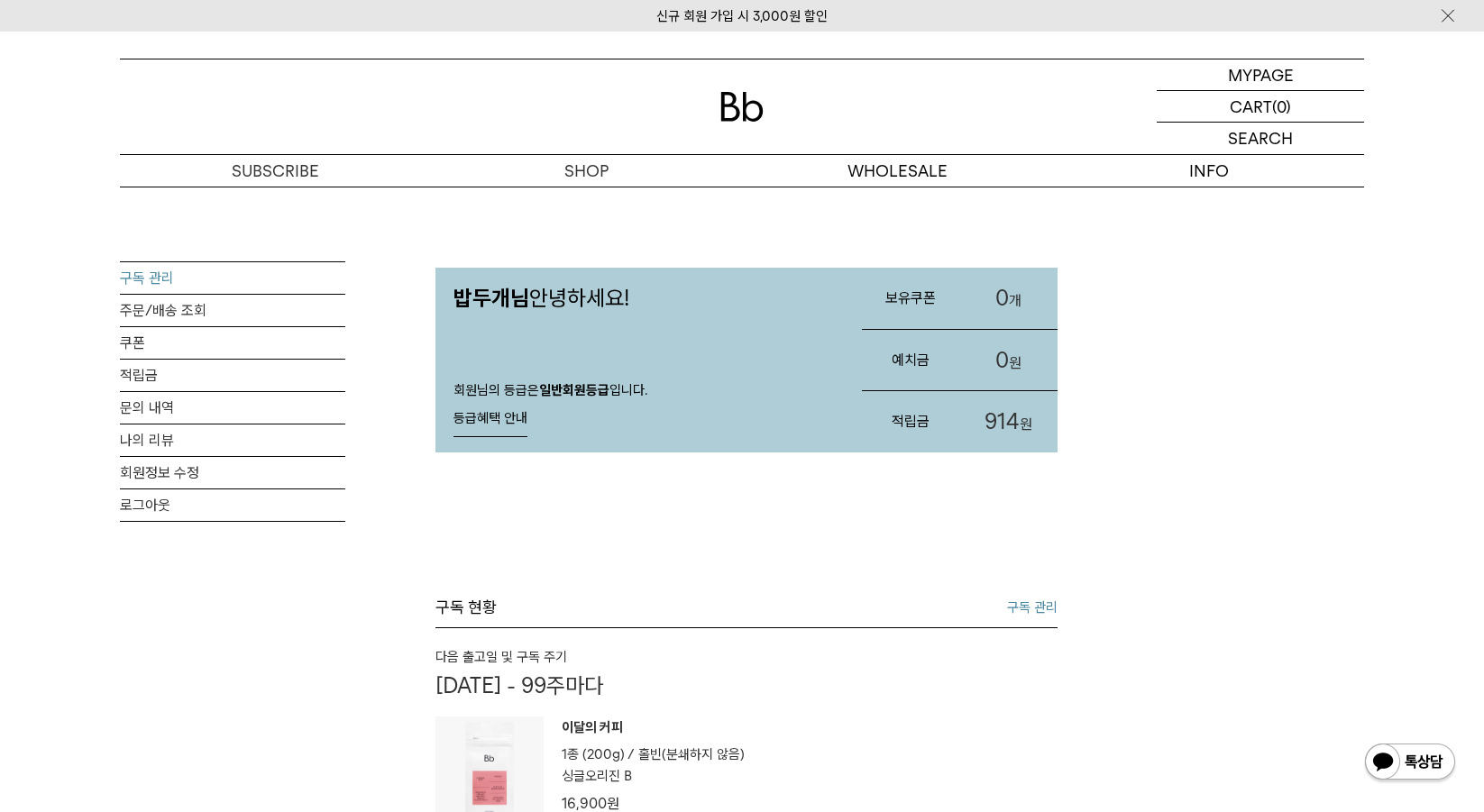
click at [201, 264] on link "구독 관리" at bounding box center [231, 279] width 225 height 32
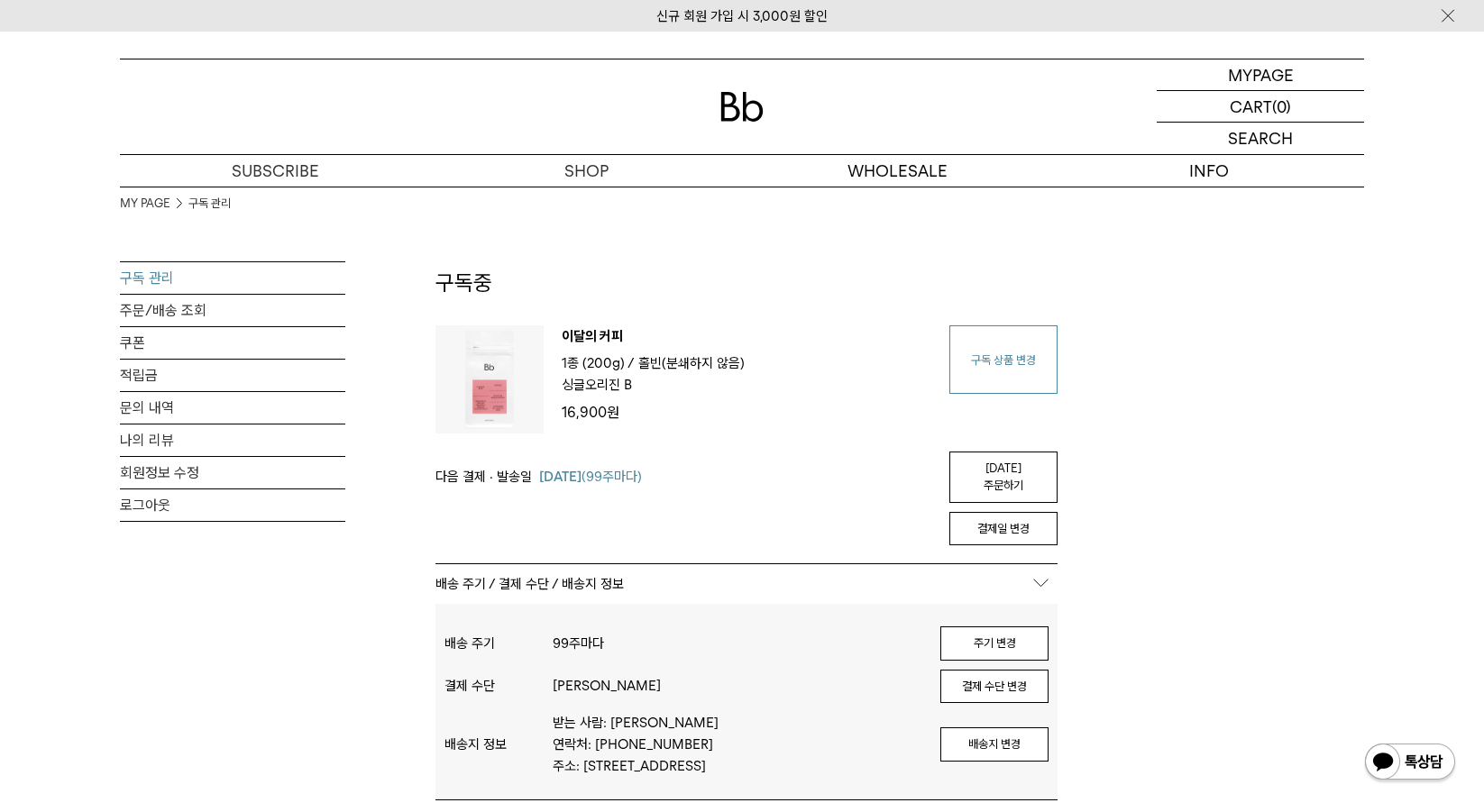
type input "*********"
click at [1008, 368] on link "구독 상품 변경" at bounding box center [1003, 359] width 108 height 69
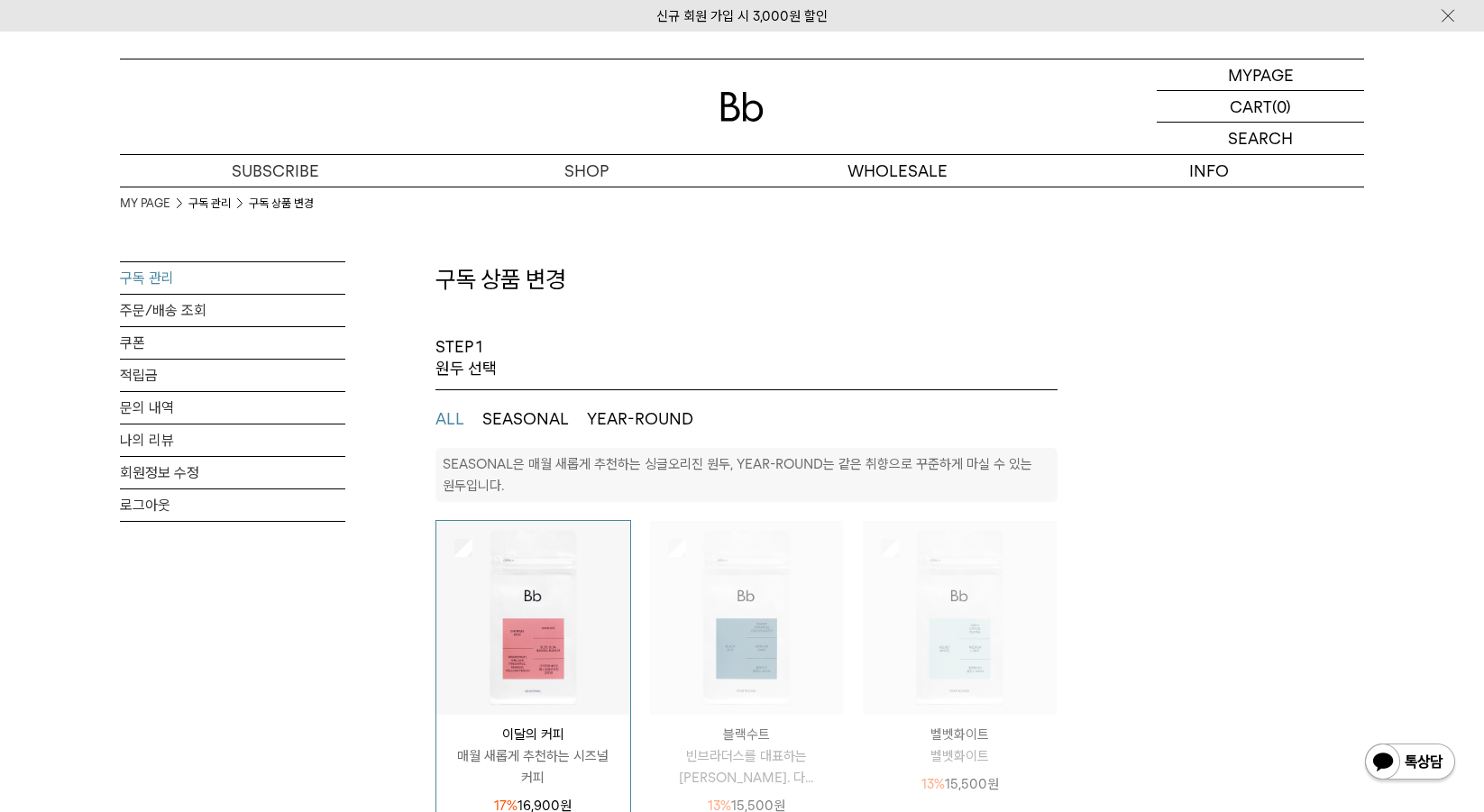
select select "**"
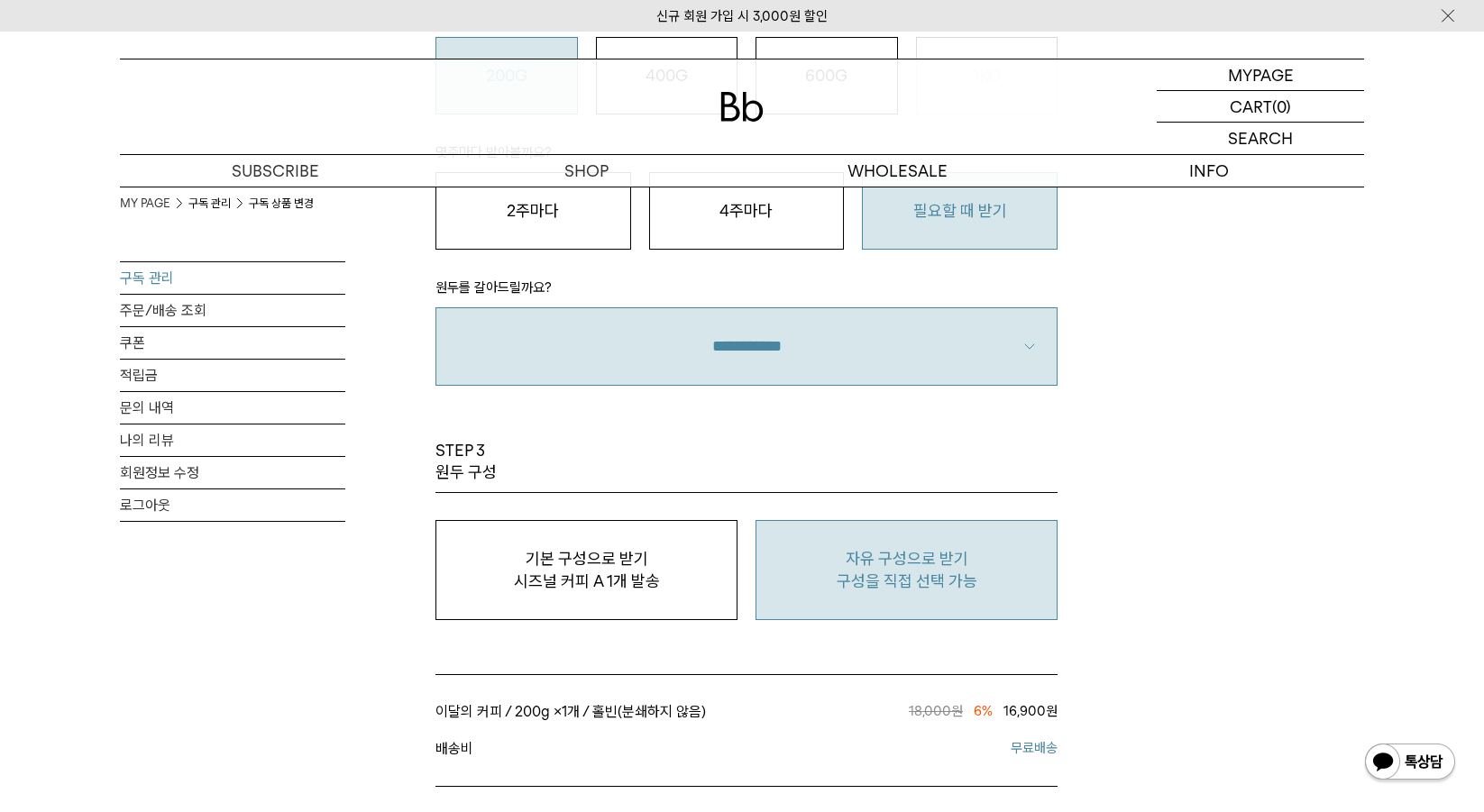
scroll to position [1352, 0]
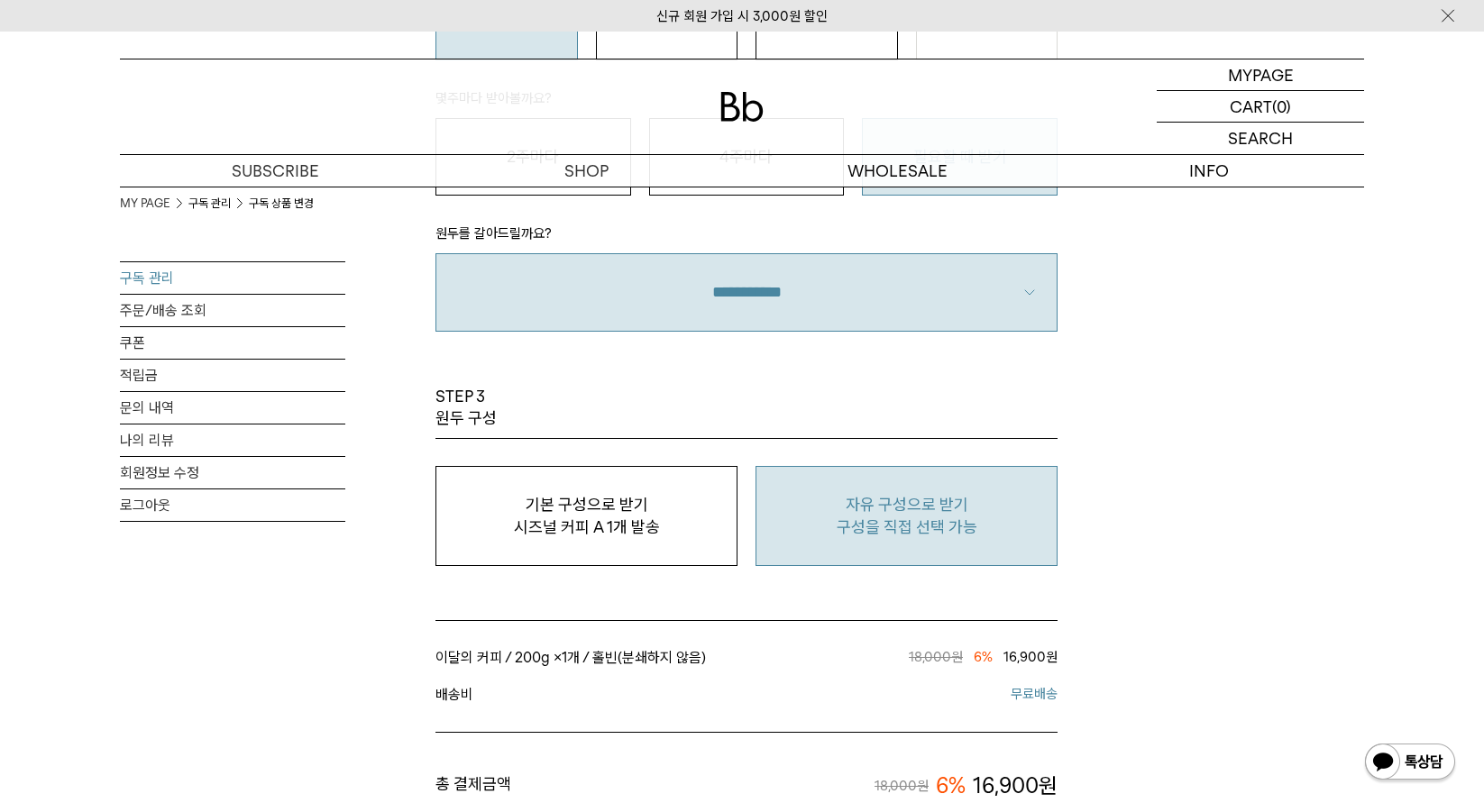
click at [932, 543] on button "자유 구성으로 받기 구성을 직접 선택 가능" at bounding box center [906, 516] width 302 height 100
type input "*"
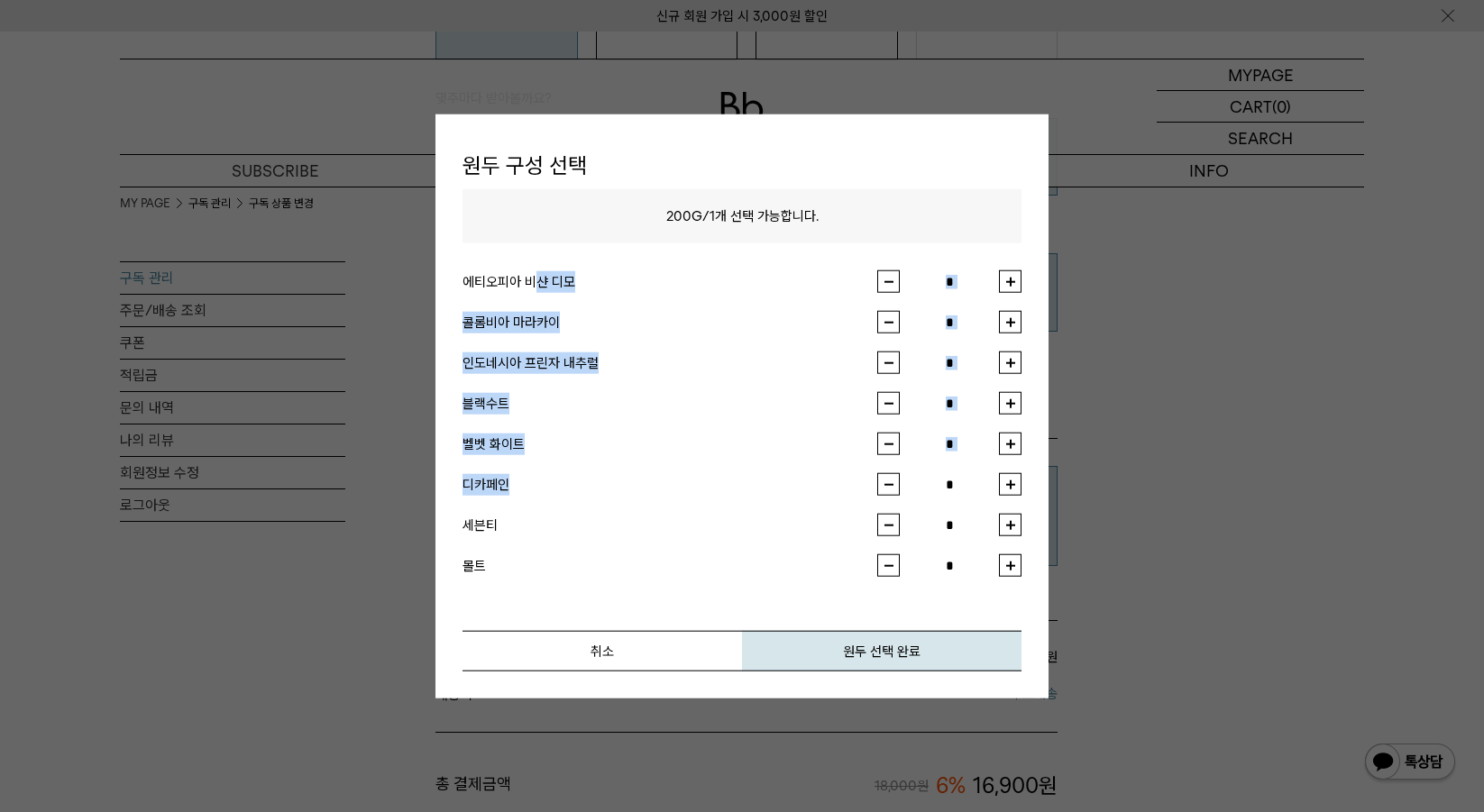
drag, startPoint x: 541, startPoint y: 279, endPoint x: 666, endPoint y: 506, distance: 259.1
click at [618, 495] on ul "에티오피아 비샨 디모 * 콜롬비아 마라카이 * 인도네시아 프린자 내추럴 * 블랙수트 * * * * *" at bounding box center [742, 410] width 559 height 333
click at [674, 644] on button "취소" at bounding box center [601, 651] width 279 height 40
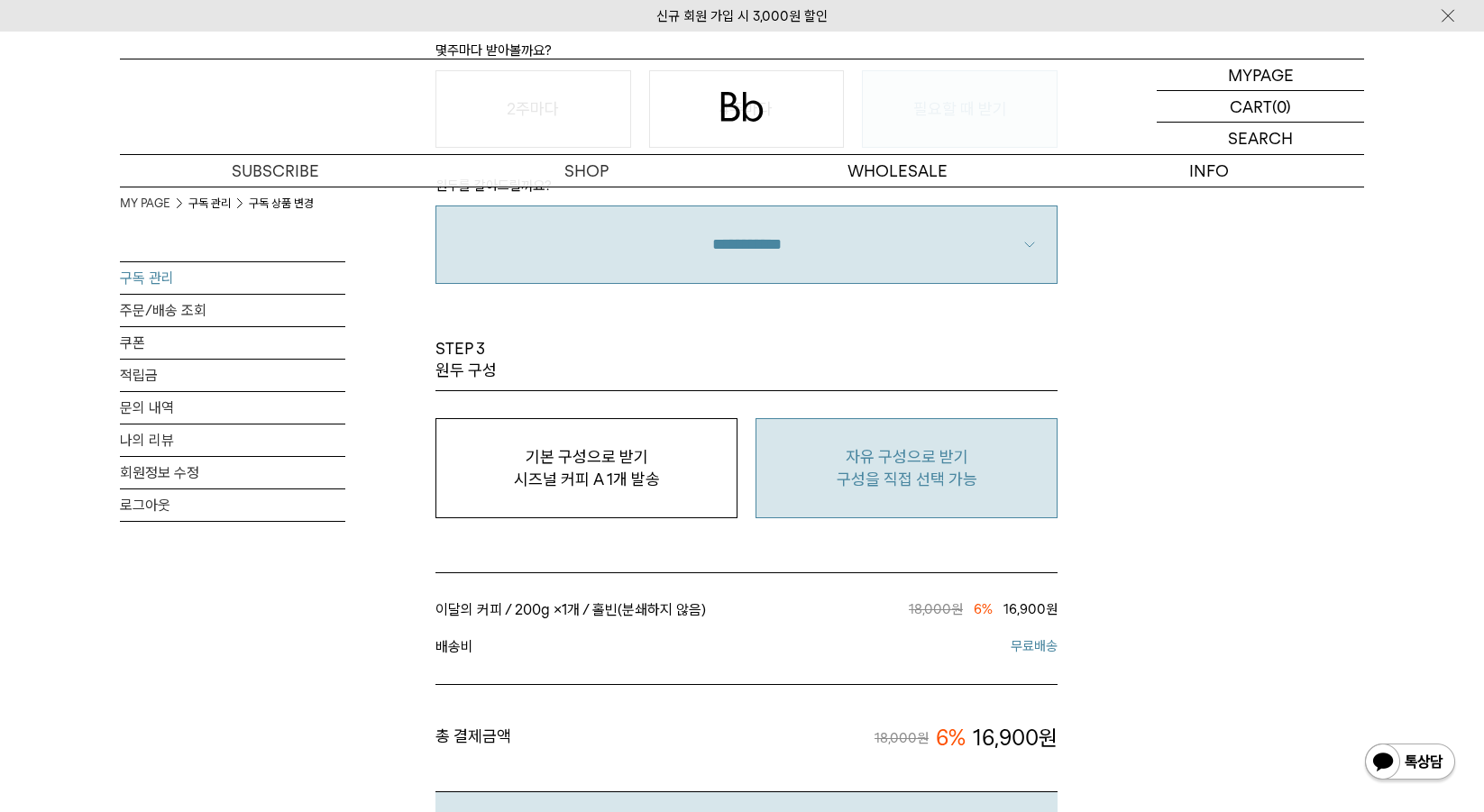
scroll to position [784, 0]
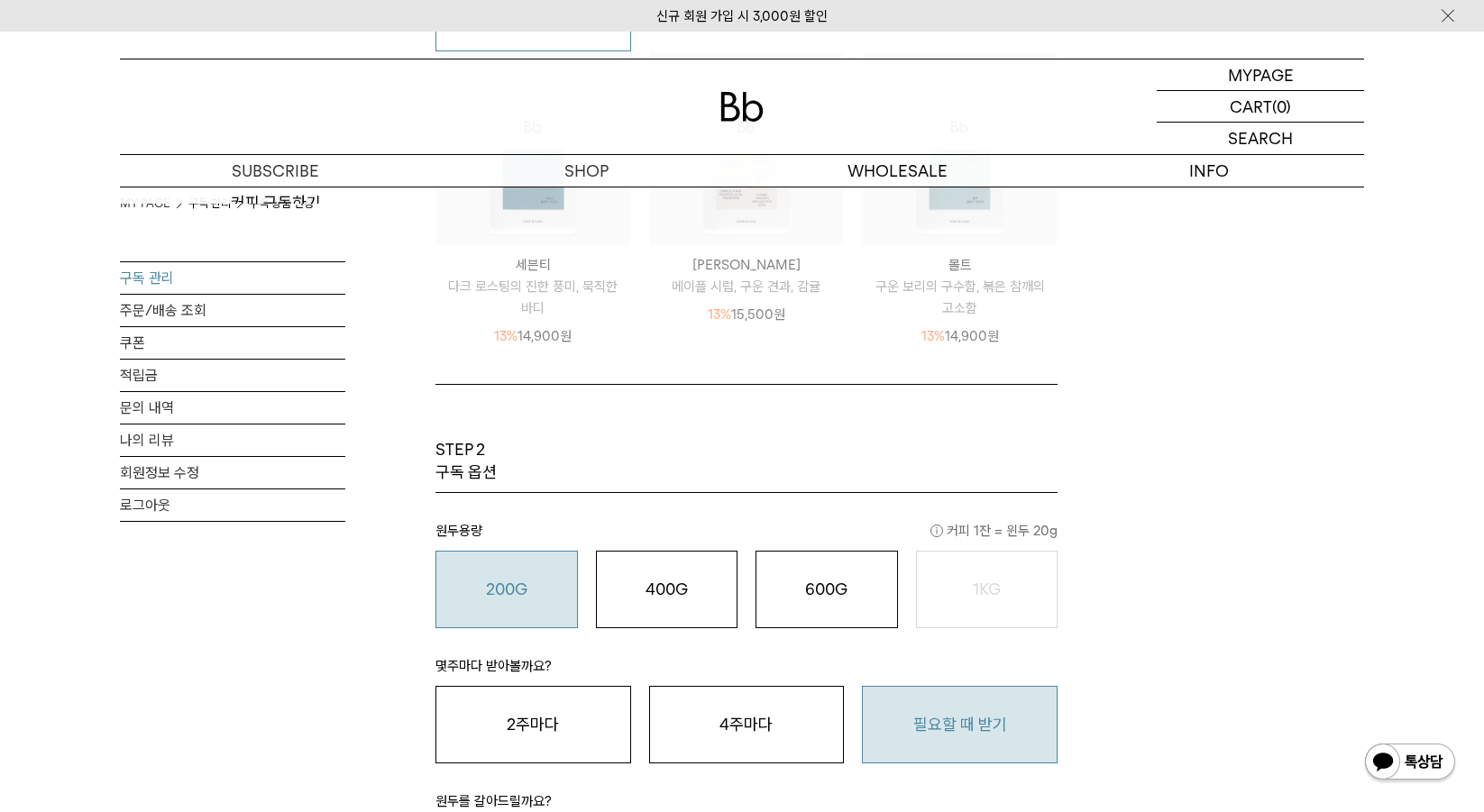
click at [728, 103] on img at bounding box center [742, 107] width 43 height 30
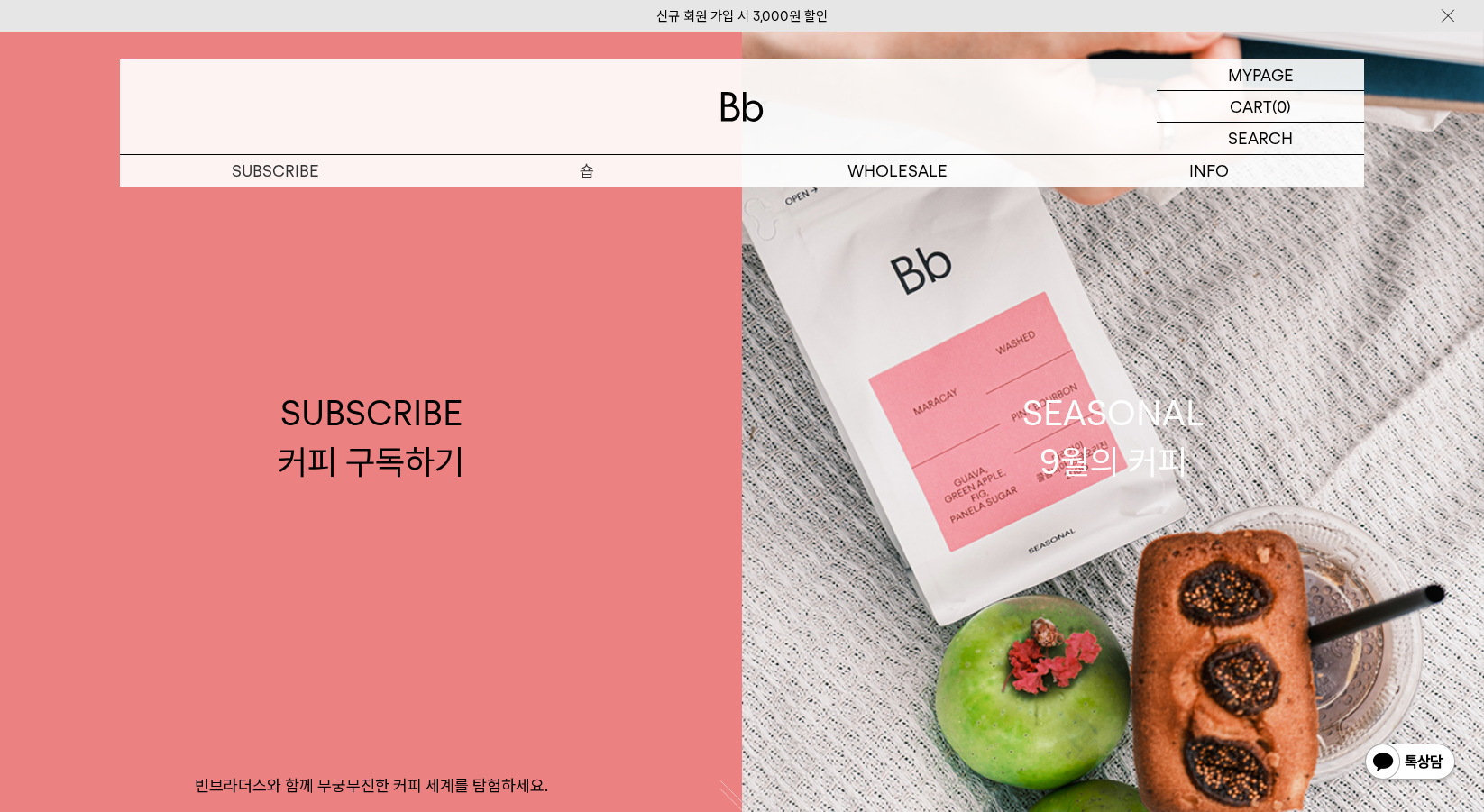
click at [599, 174] on p "숍" at bounding box center [586, 171] width 311 height 32
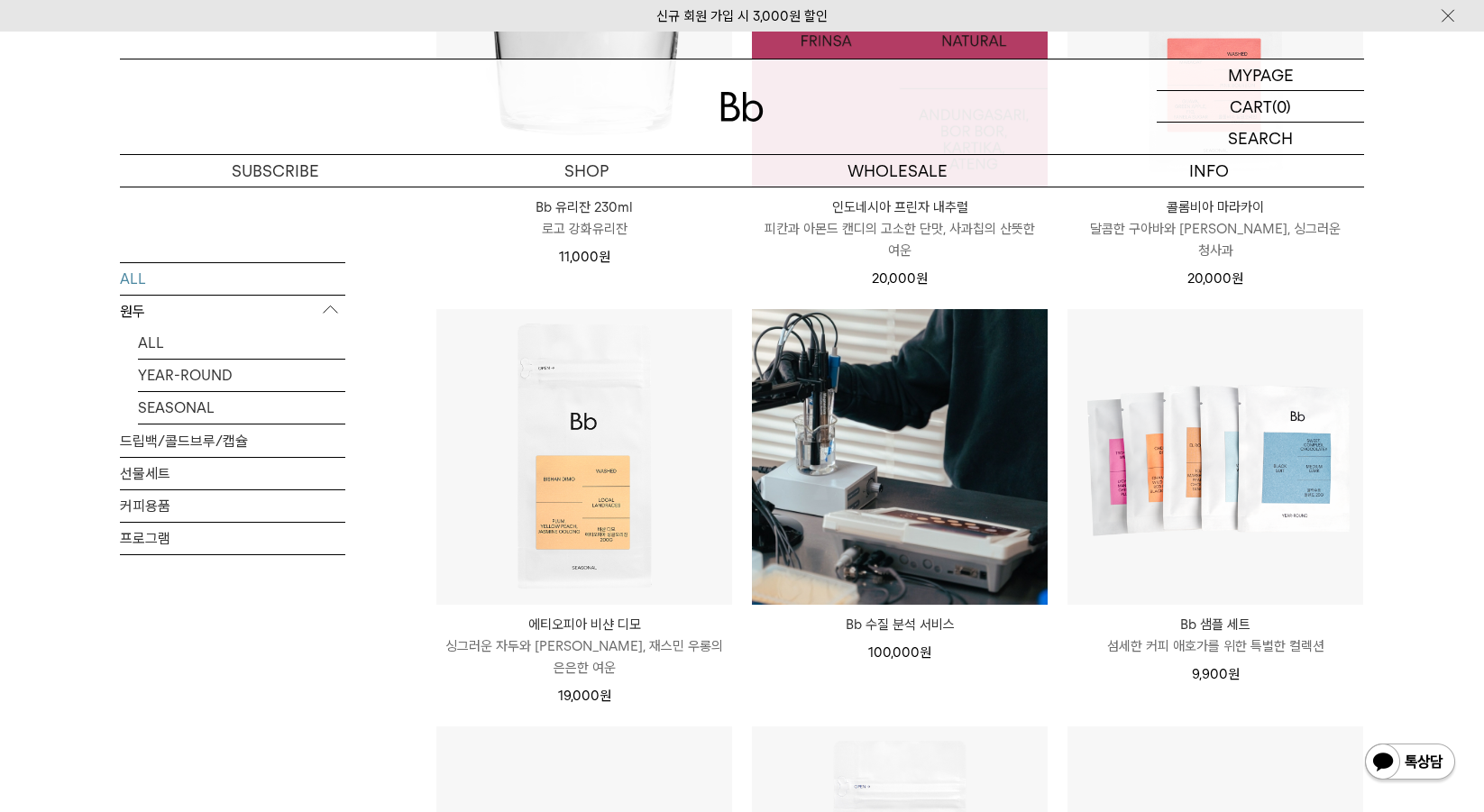
scroll to position [1262, 0]
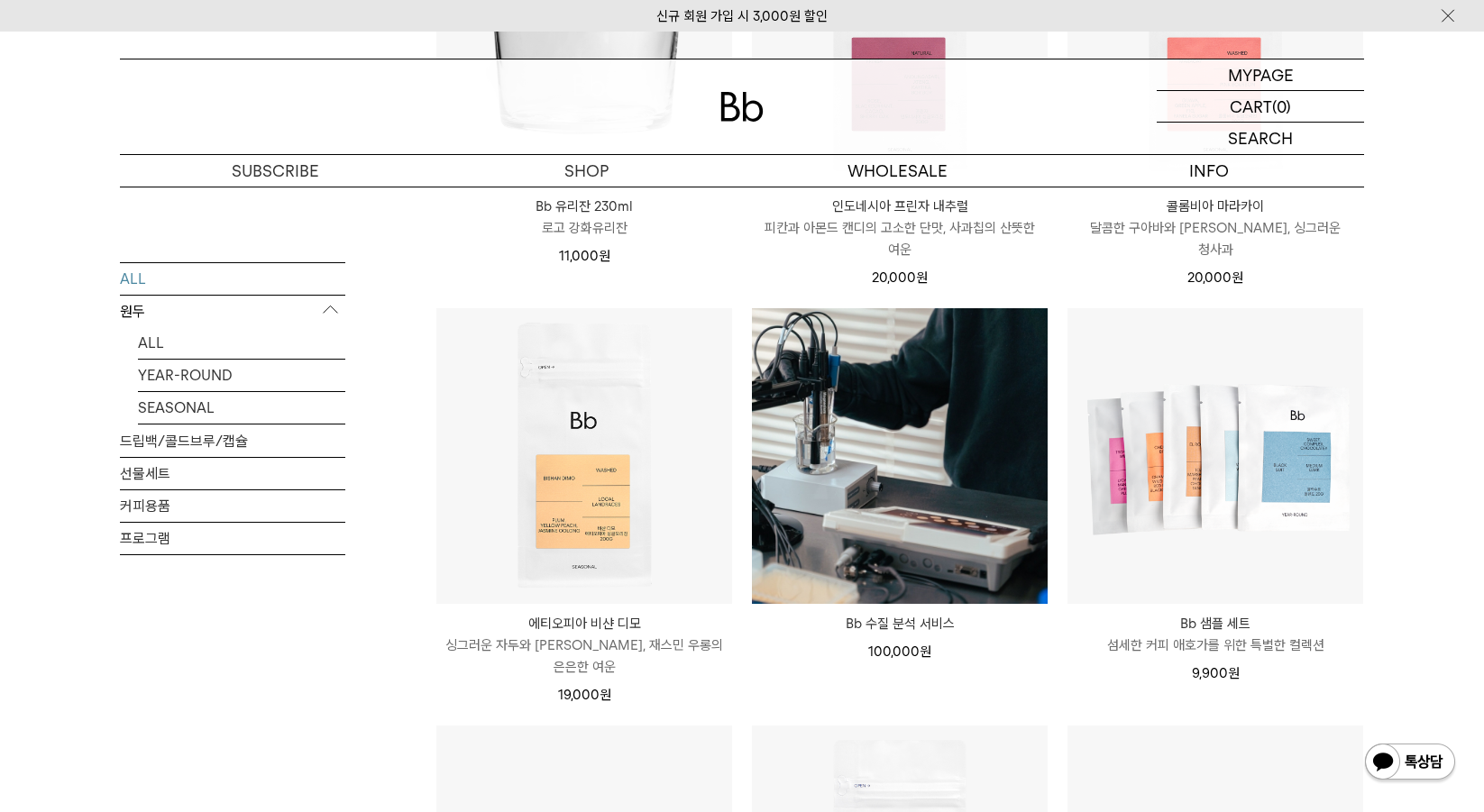
click at [167, 301] on p "원두" at bounding box center [231, 310] width 225 height 32
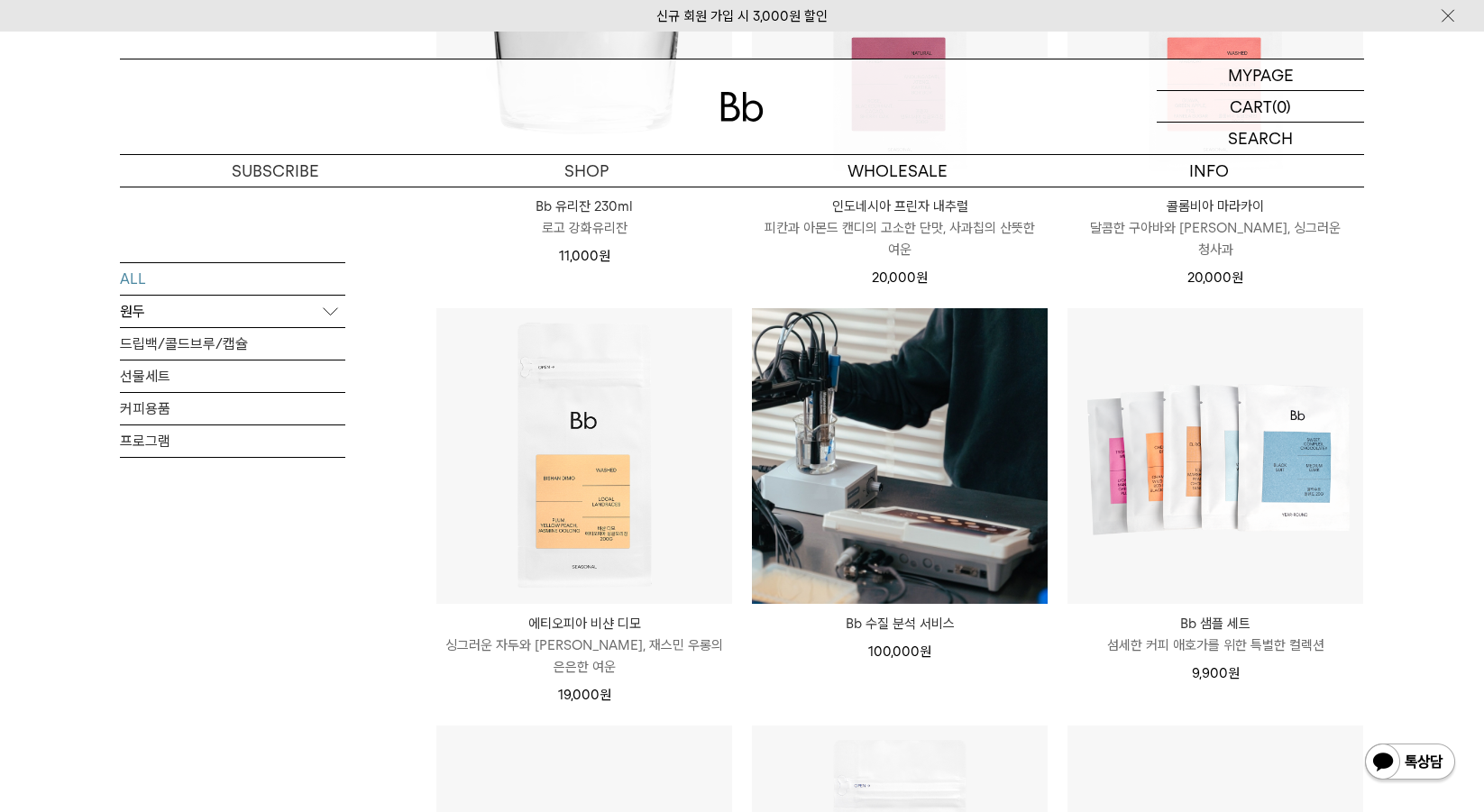
click at [167, 301] on p "원두" at bounding box center [231, 310] width 225 height 32
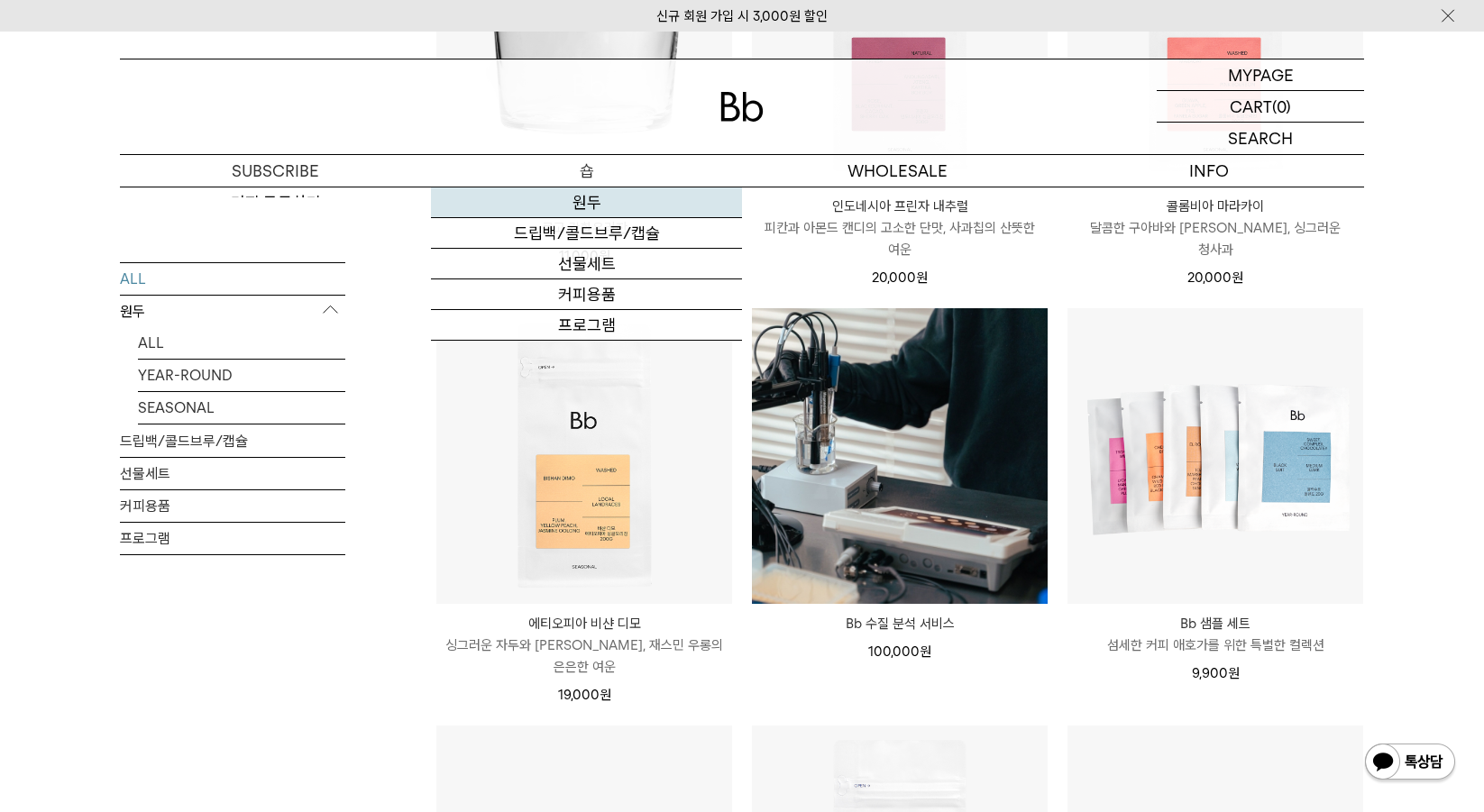
click at [590, 207] on link "원두" at bounding box center [586, 202] width 311 height 31
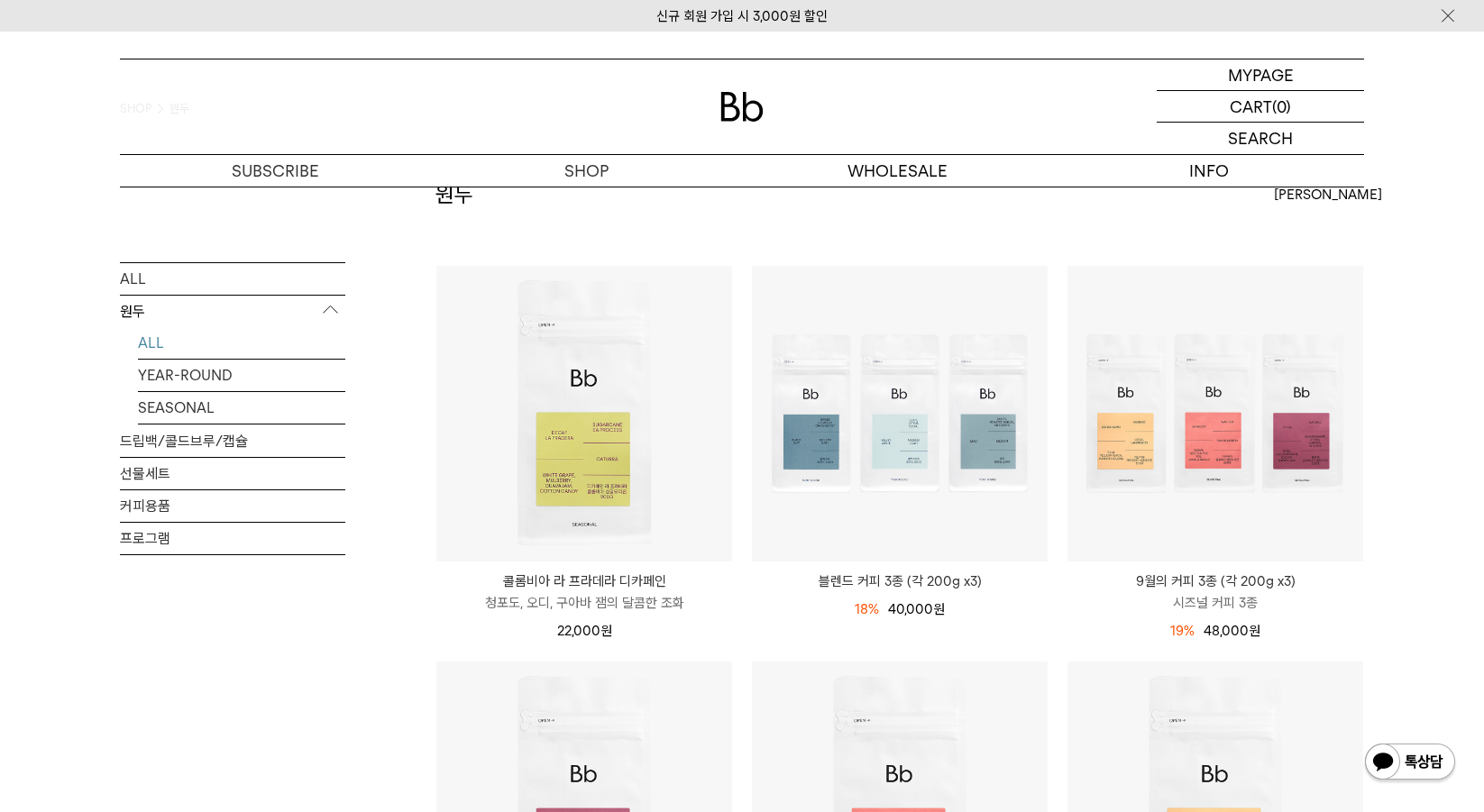
scroll to position [90, 0]
